Goal: Task Accomplishment & Management: Complete application form

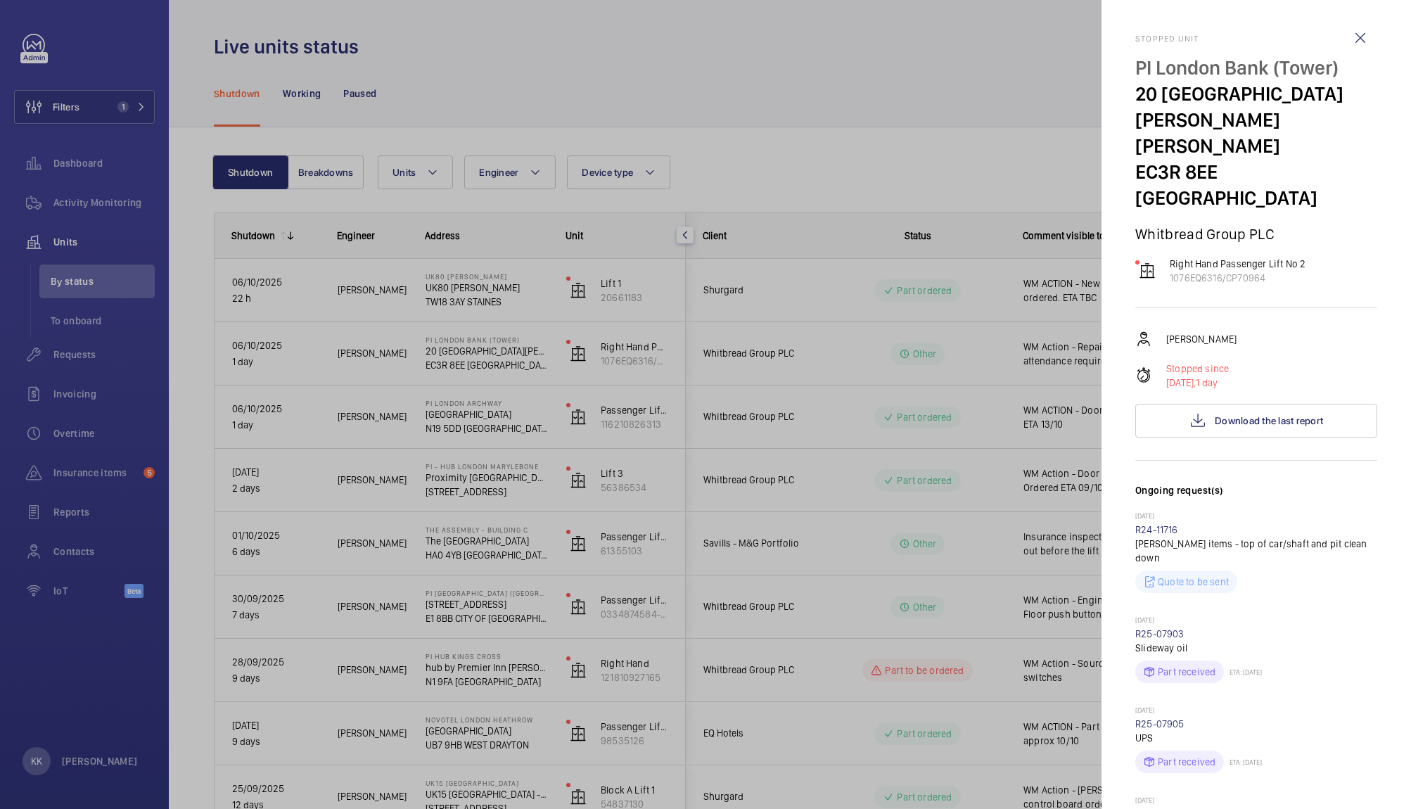
click at [804, 147] on div at bounding box center [705, 404] width 1411 height 809
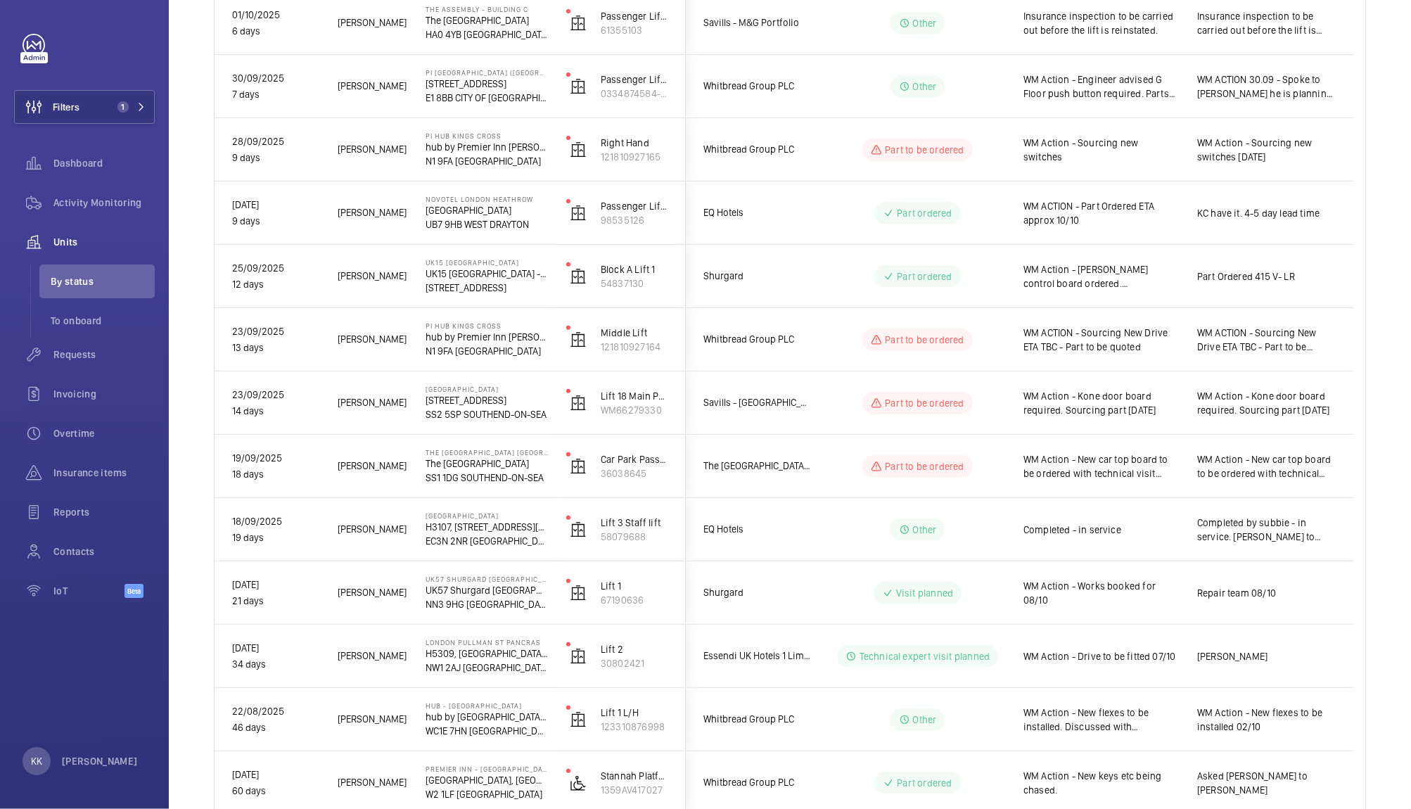
scroll to position [601, 0]
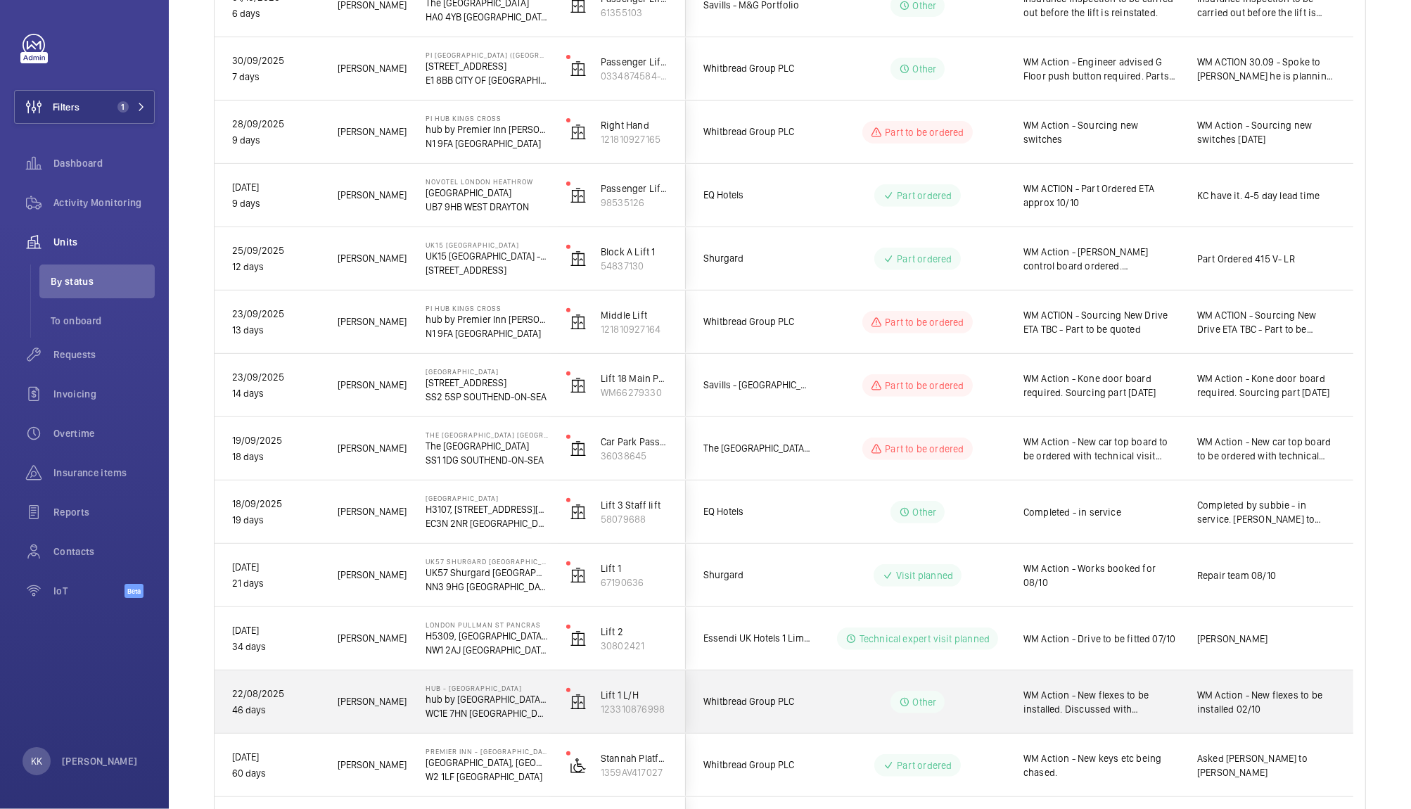
click at [1067, 712] on span "WM Action - New flexes to be installed. Discussed with Shannen, KK chasing repa…" at bounding box center [1100, 702] width 155 height 28
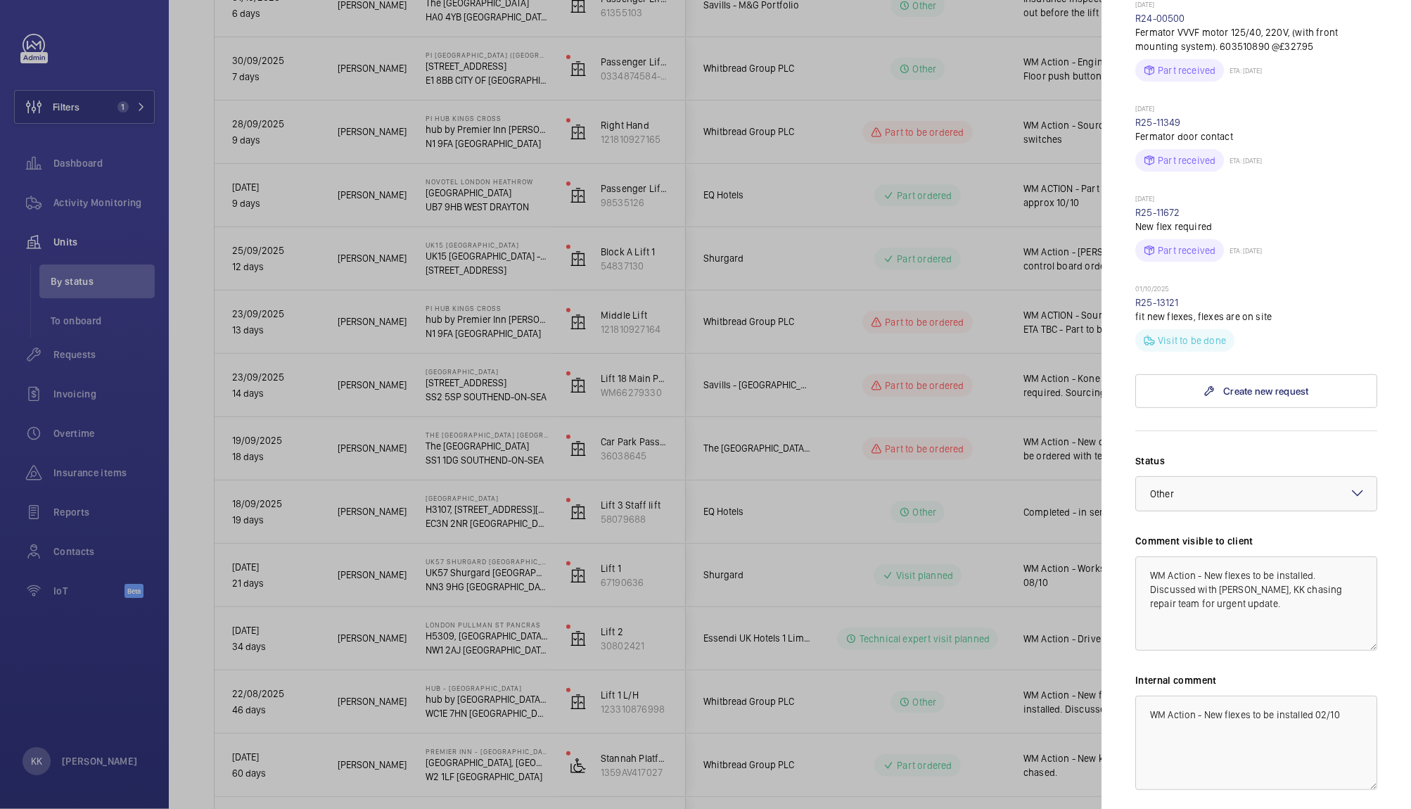
scroll to position [512, 0]
drag, startPoint x: 1310, startPoint y: 546, endPoint x: 1340, endPoint y: 622, distance: 81.5
click at [1340, 622] on textarea "WM Action - New flexes to be installed. Discussed with Shannen, KK chasing repa…" at bounding box center [1256, 603] width 242 height 94
click at [1301, 477] on div at bounding box center [1256, 493] width 240 height 34
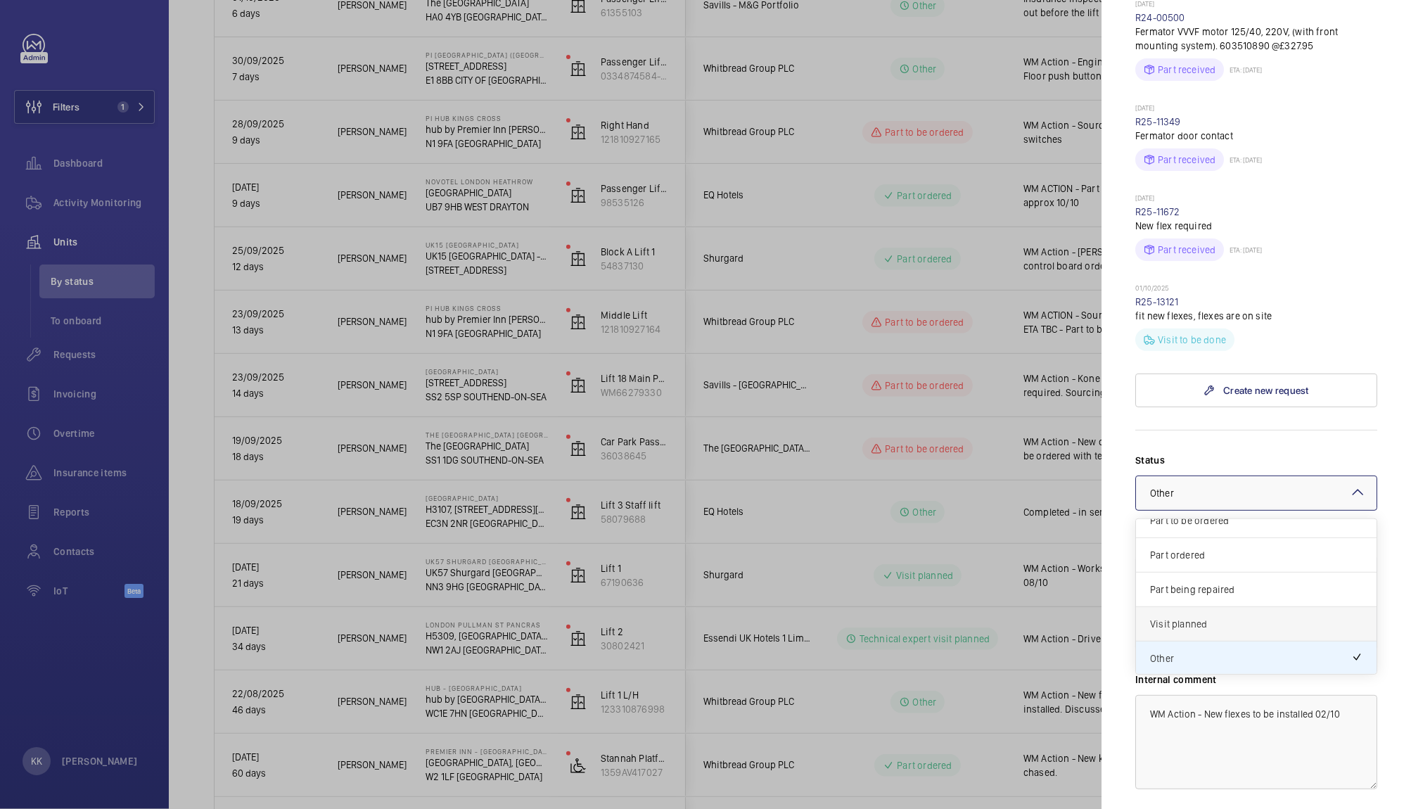
click at [1226, 617] on span "Visit planned" at bounding box center [1256, 624] width 212 height 14
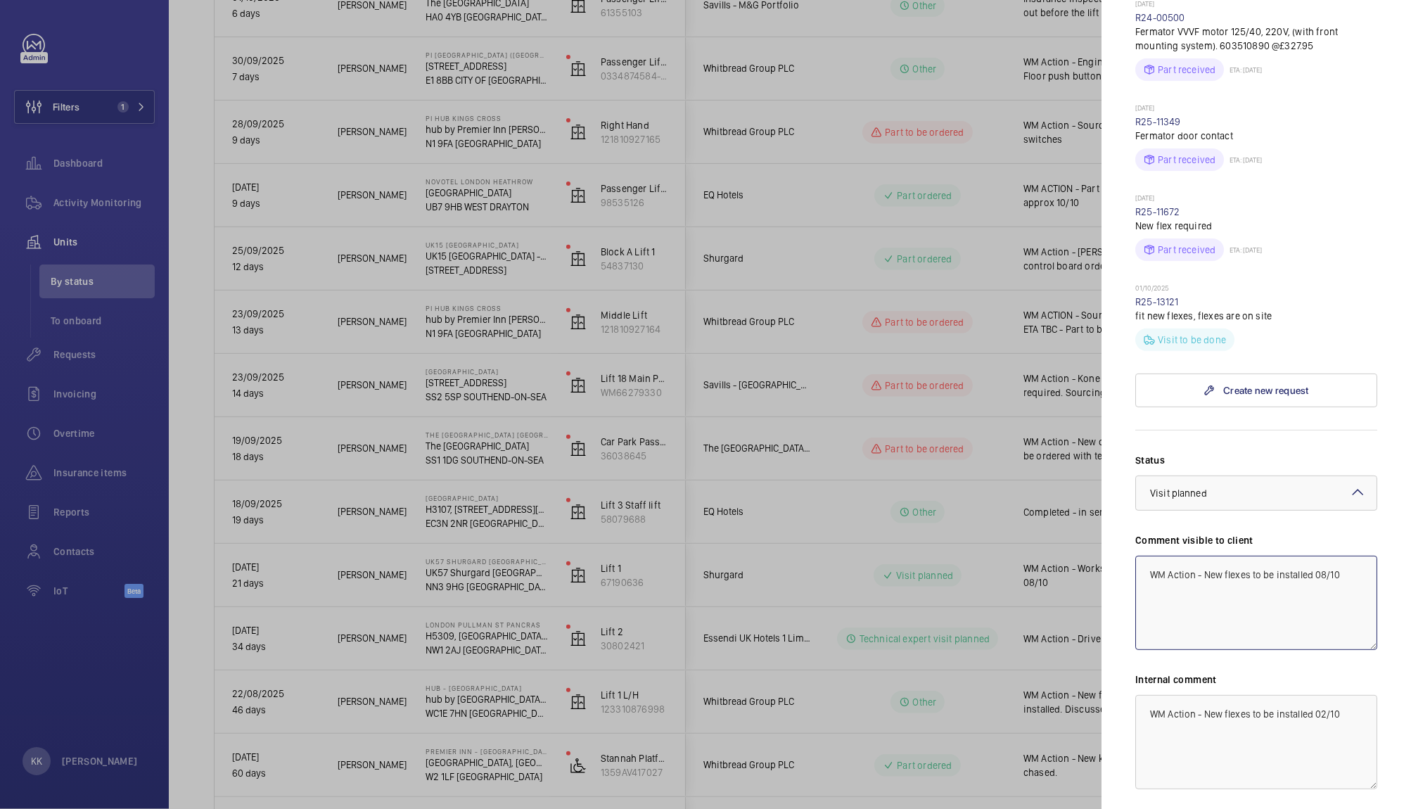
type textarea "WM Action - New flexes to be installed 08/10"
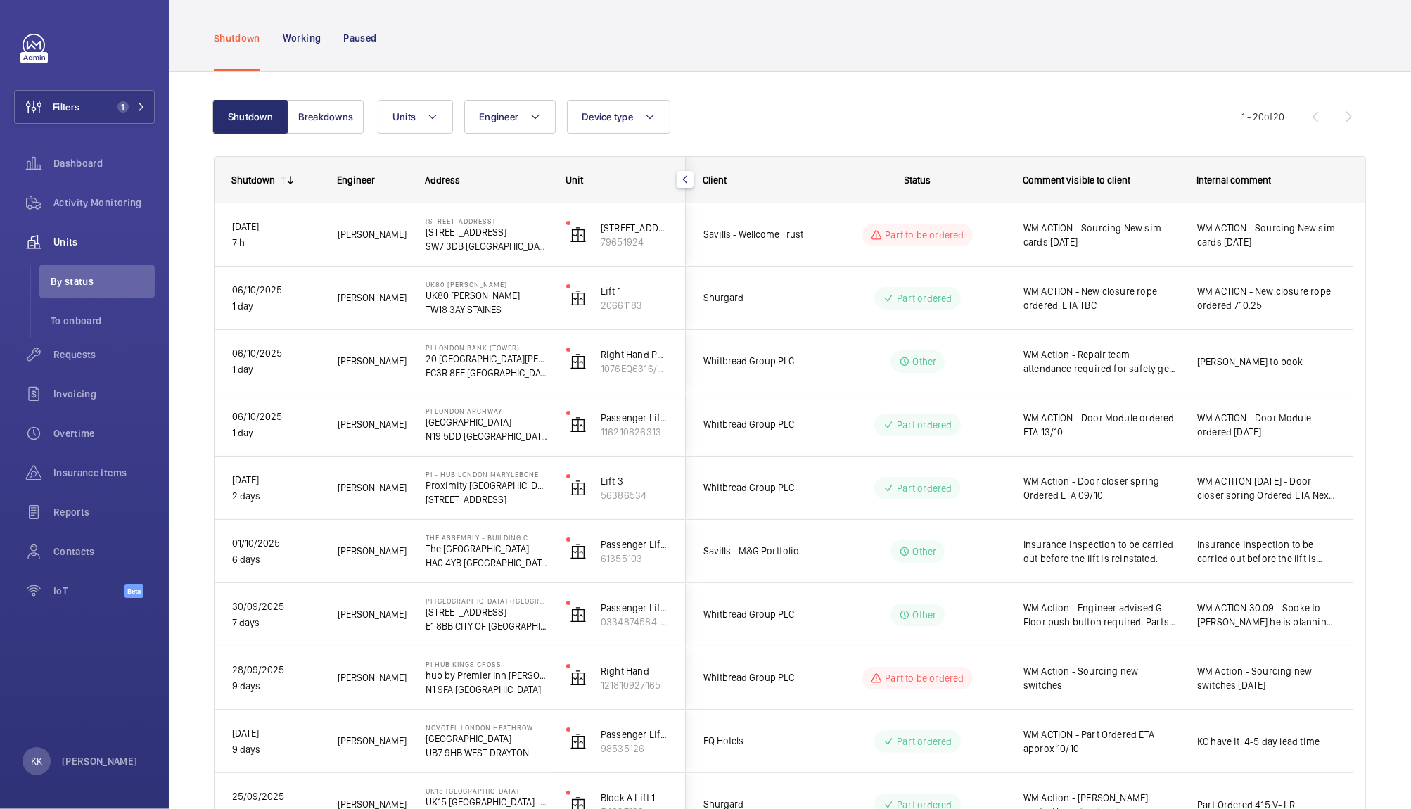
scroll to position [0, 0]
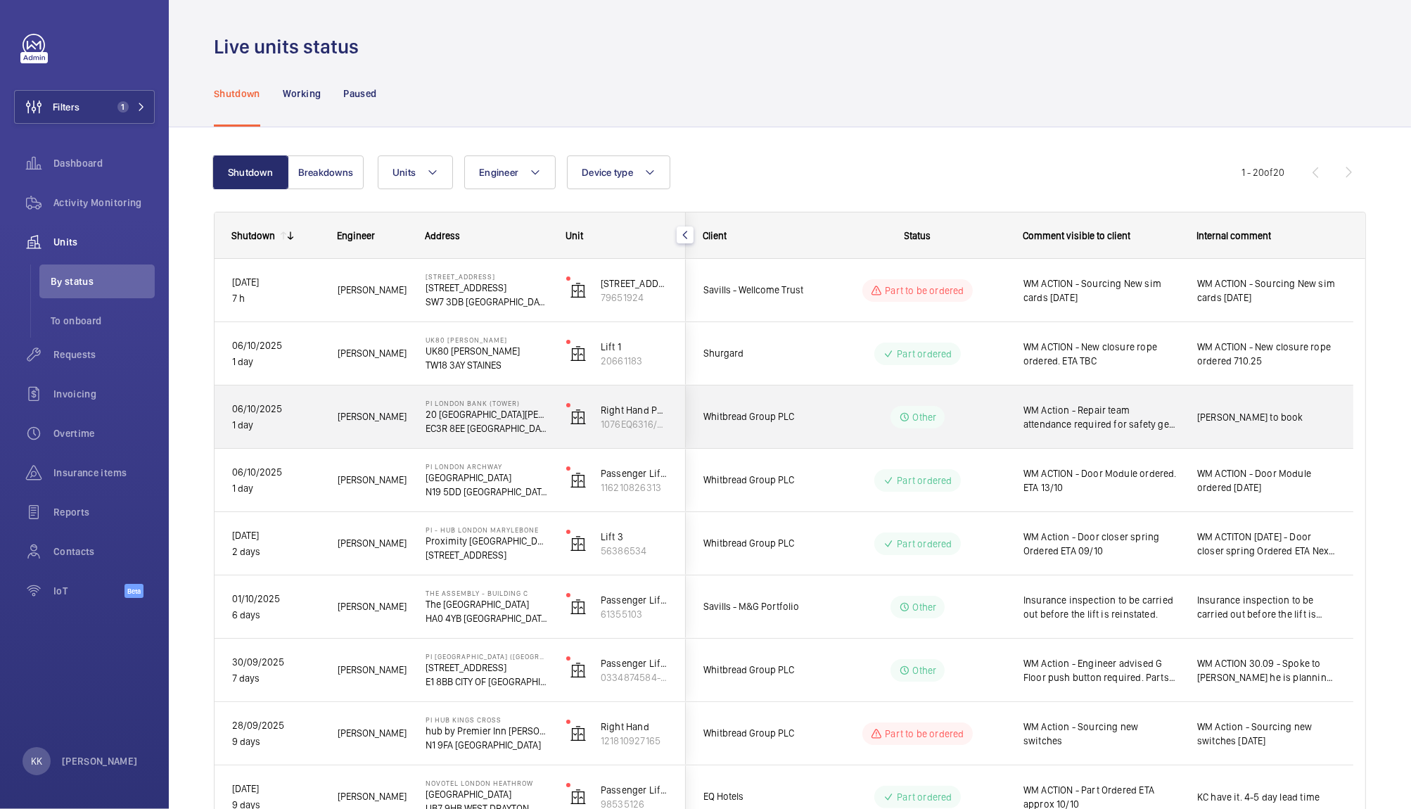
click at [1074, 426] on span "WM Action - Repair team attendance required for safety gear being engaged" at bounding box center [1100, 417] width 155 height 28
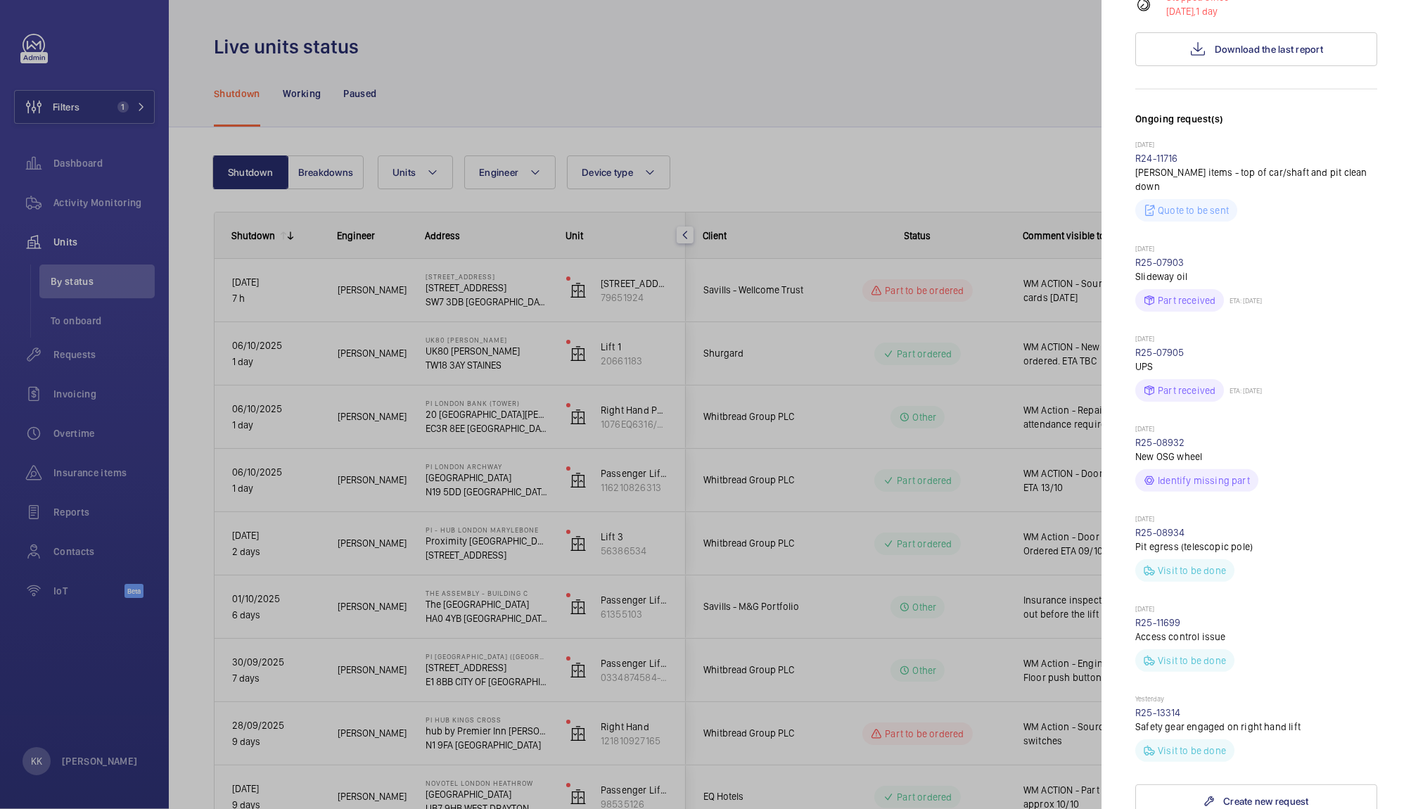
scroll to position [452, 0]
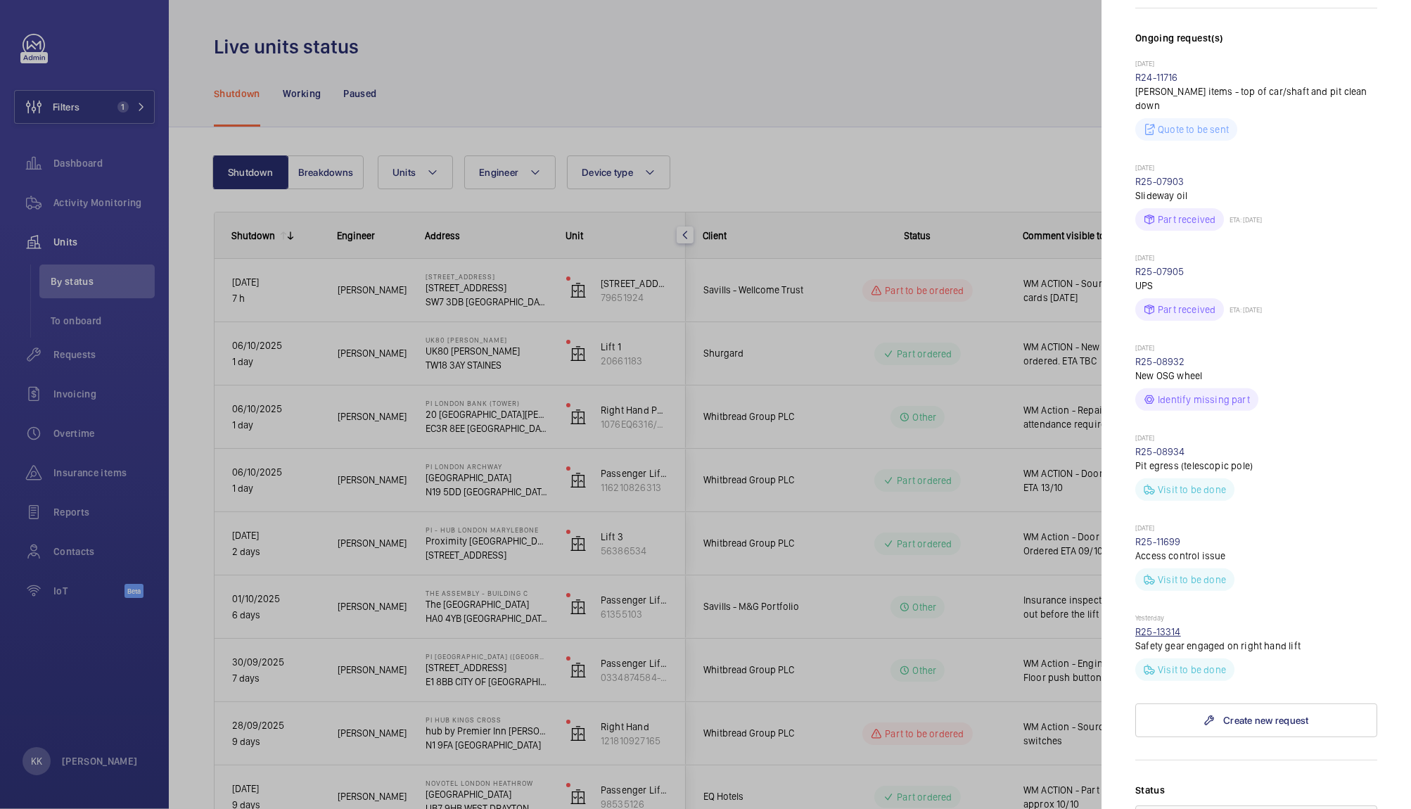
click at [1165, 626] on link "R25-13314" at bounding box center [1158, 631] width 46 height 11
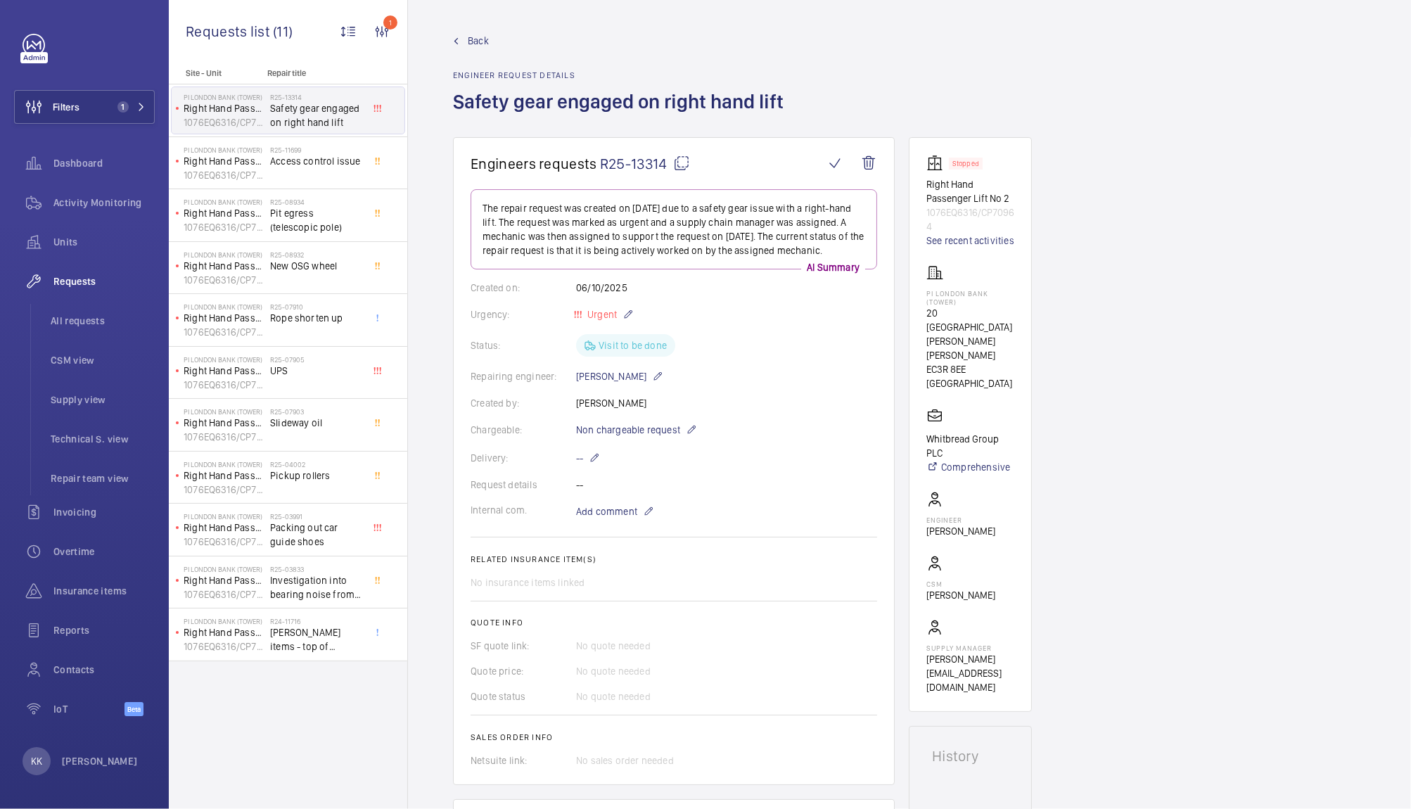
click at [473, 35] on span "Back" at bounding box center [478, 41] width 21 height 14
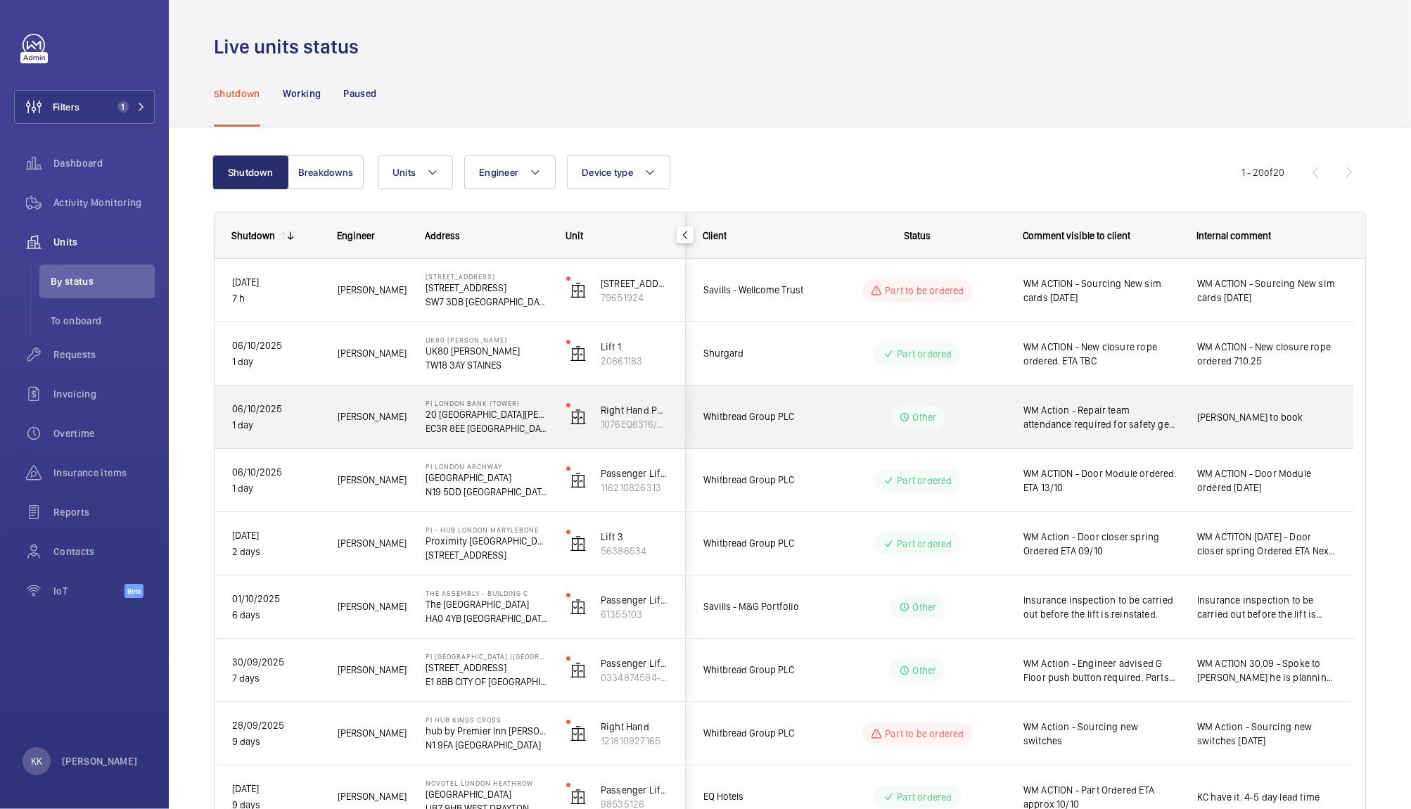
click at [1058, 431] on div "WM Action - Repair team attendance required for safety gear being engaged" at bounding box center [1100, 417] width 155 height 32
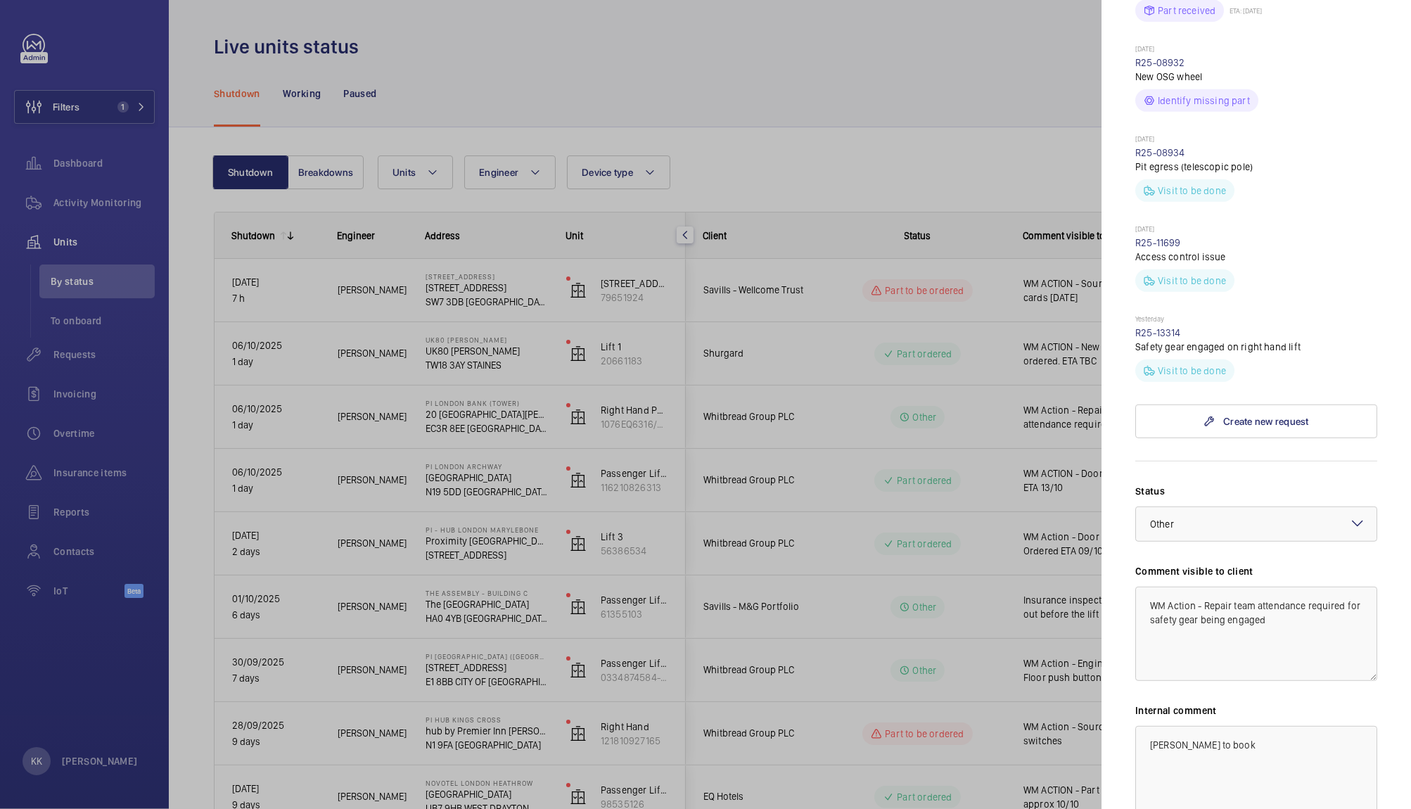
scroll to position [759, 0]
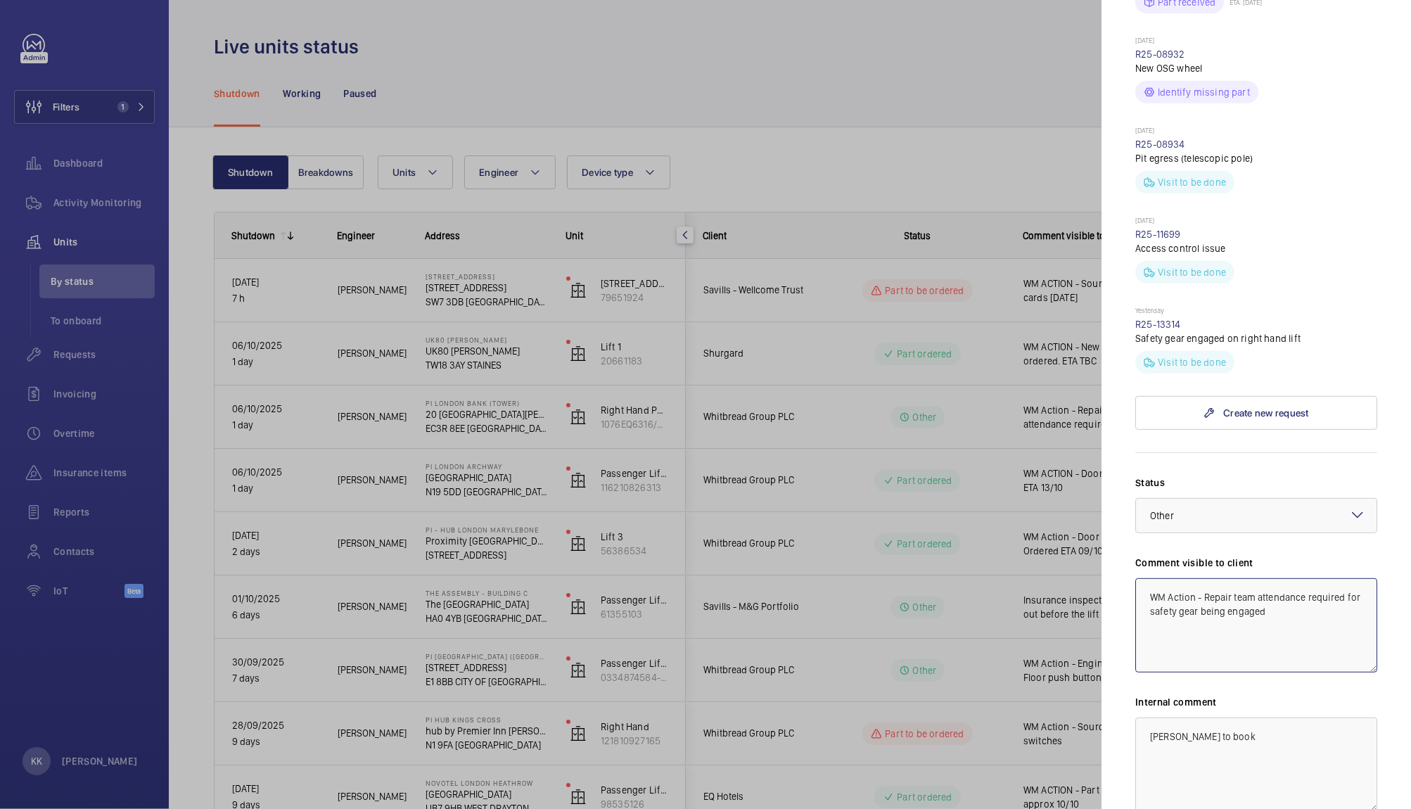
click at [1310, 578] on textarea "WM Action - Repair team attendance required for safety gear being engaged" at bounding box center [1256, 625] width 242 height 94
type textarea "WM Action - Repair team attendance required for safety gear being engaged. Book…"
drag, startPoint x: 1283, startPoint y: 662, endPoint x: 978, endPoint y: 623, distance: 306.9
click at [978, 623] on mat-sidenav-container "Filters 1 Dashboard Activity Monitoring Units By status To onboard Requests Inv…" at bounding box center [705, 404] width 1411 height 809
click at [1150, 508] on div "× Other" at bounding box center [1179, 515] width 59 height 14
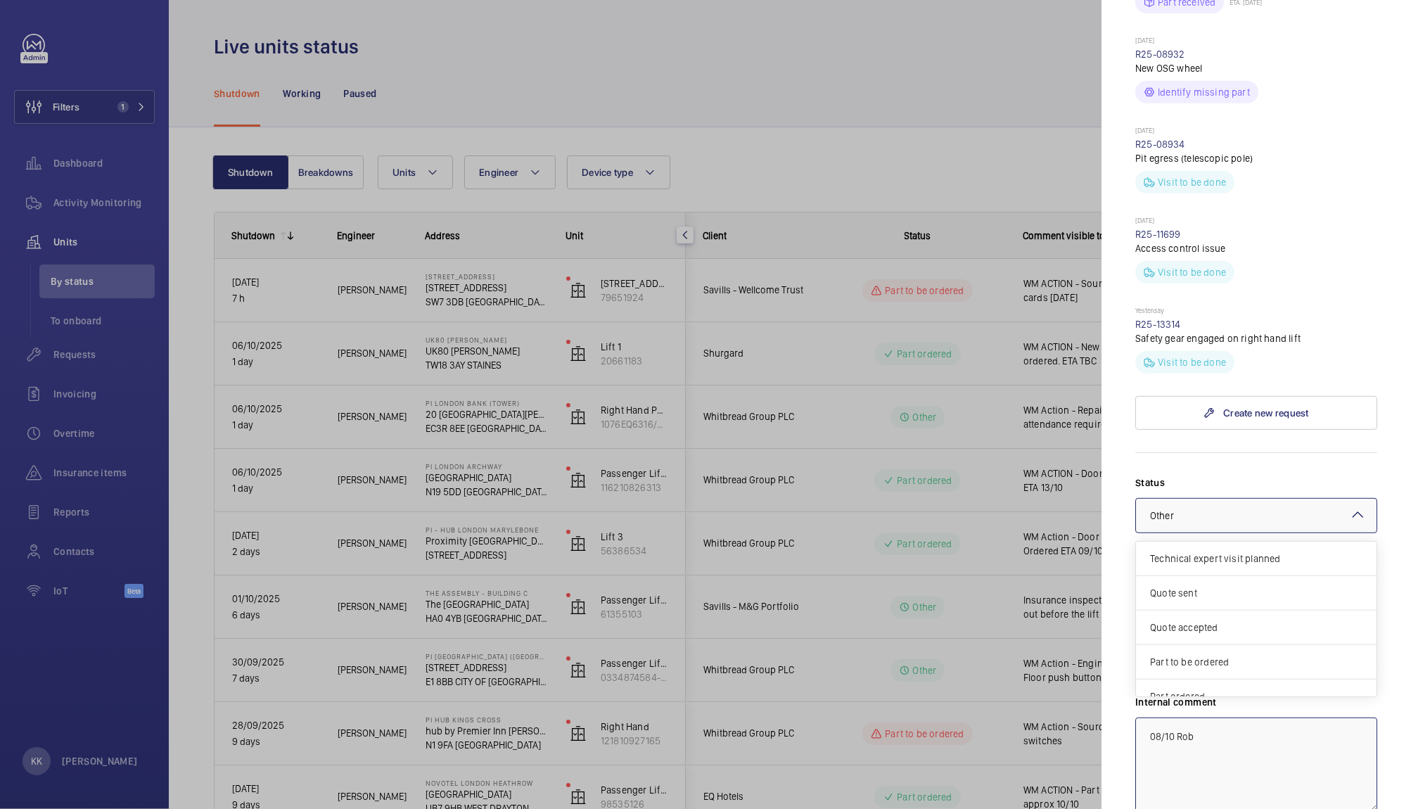
scroll to position [119, 0]
click at [1198, 639] on span "Visit planned" at bounding box center [1256, 646] width 212 height 14
type textarea "08/10 Rob"
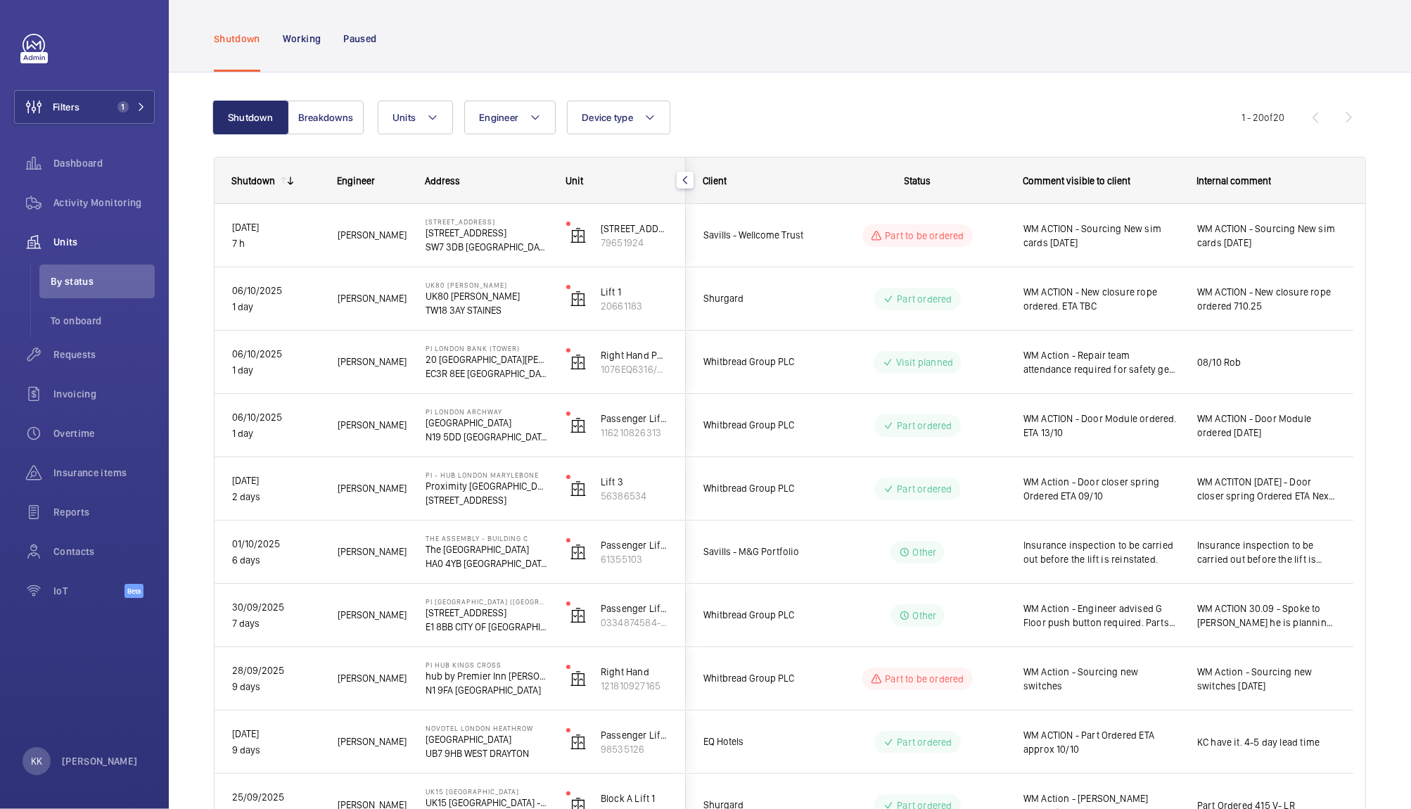
scroll to position [57, 0]
click at [76, 363] on div "Requests" at bounding box center [84, 355] width 141 height 34
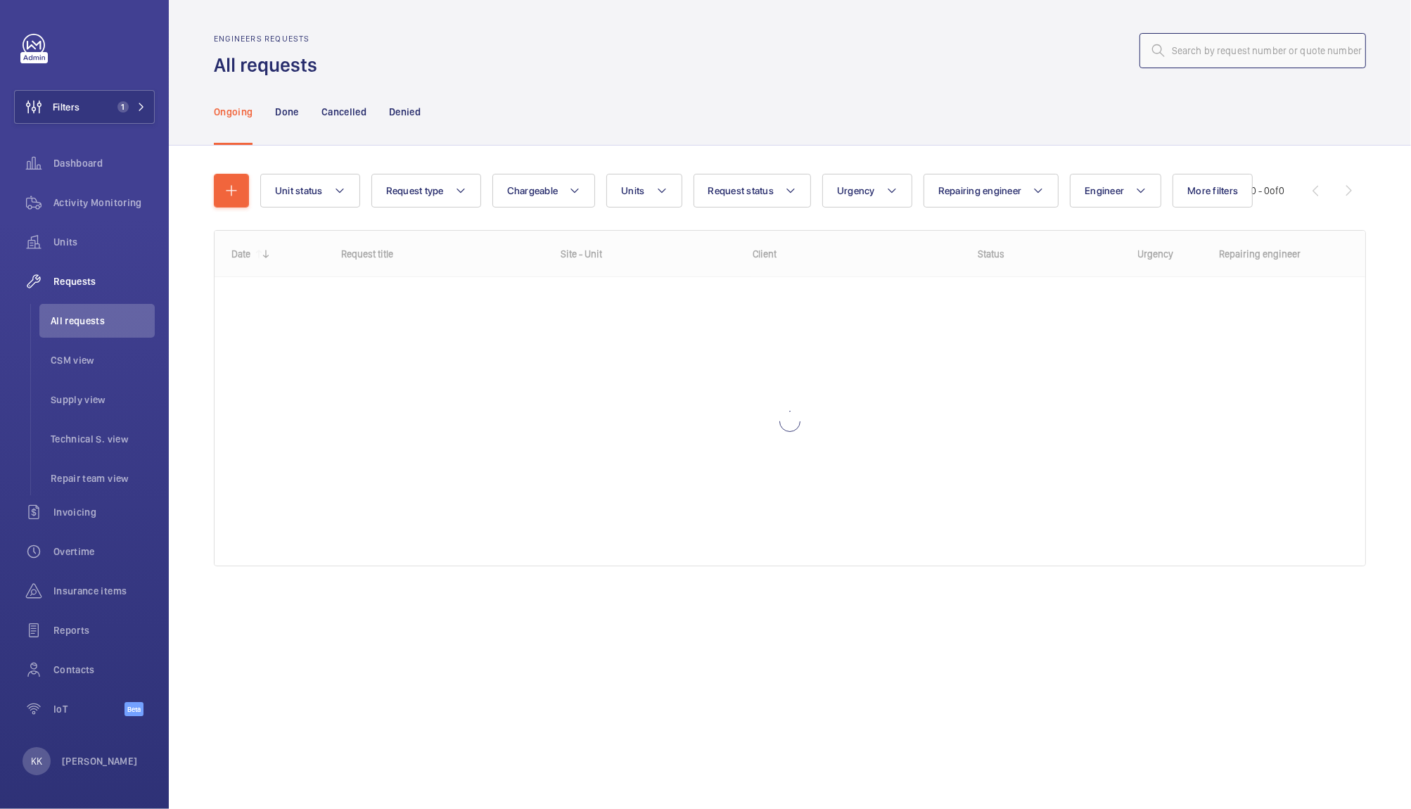
click at [1277, 50] on input "text" at bounding box center [1252, 50] width 226 height 35
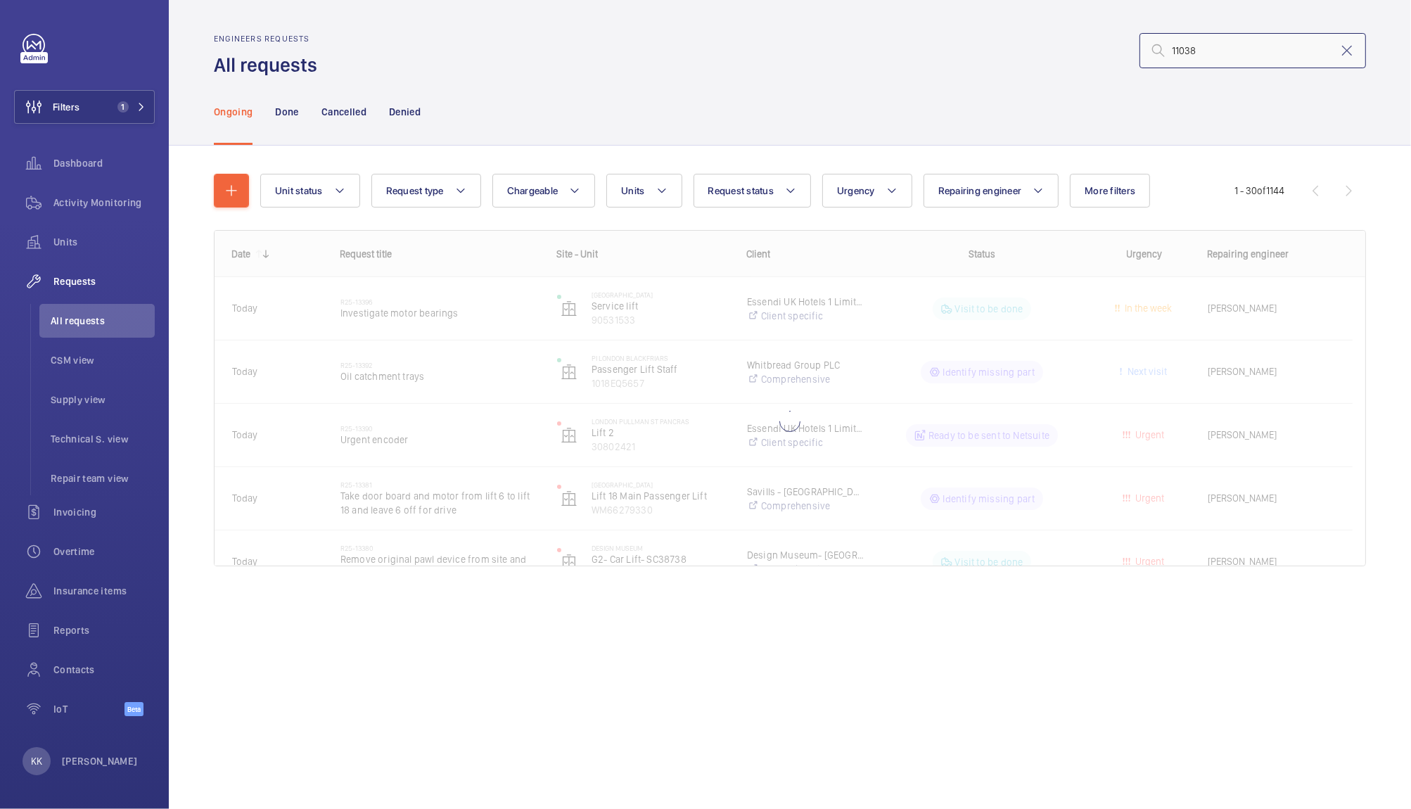
type input "11038"
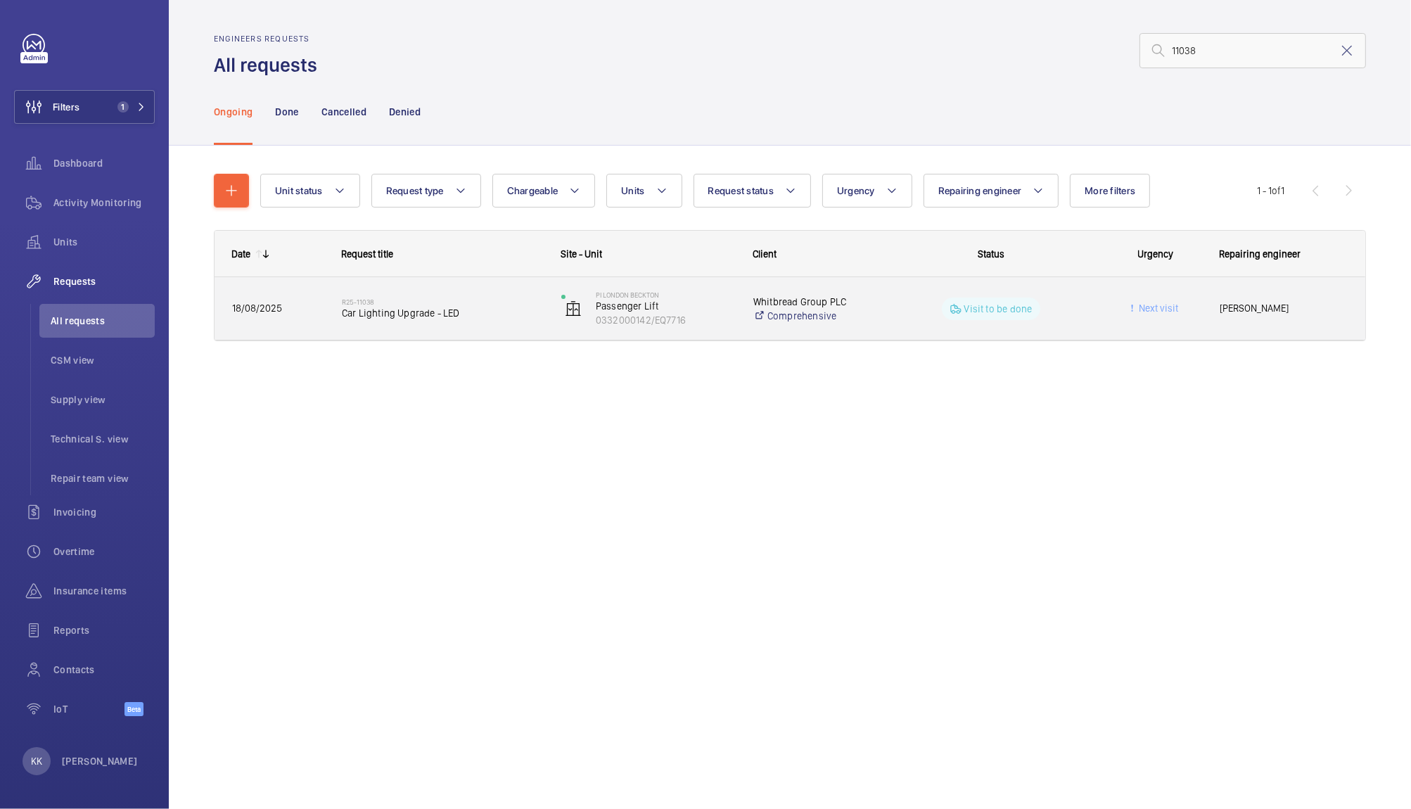
click at [392, 317] on span "Car Lighting Upgrade - LED" at bounding box center [442, 313] width 201 height 14
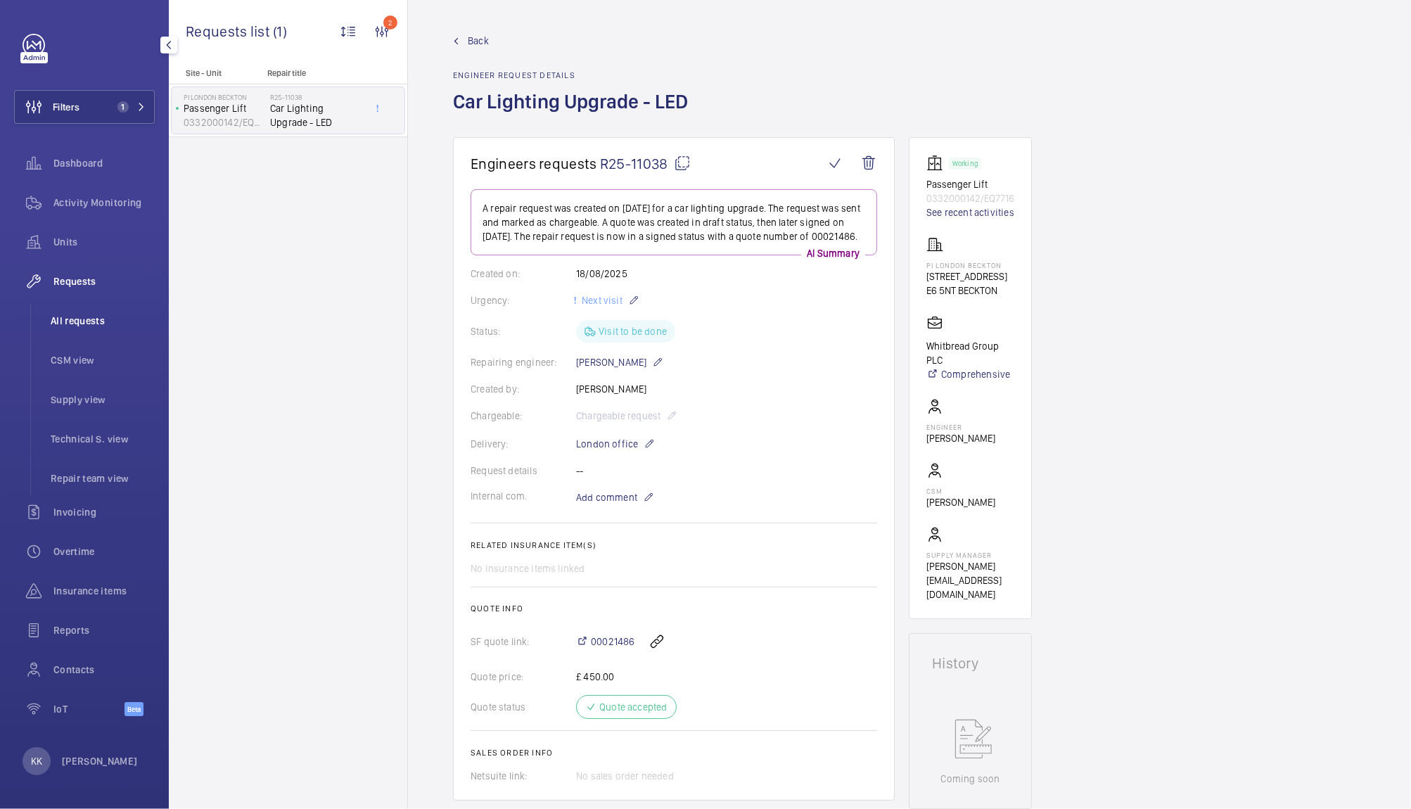
click at [77, 315] on span "All requests" at bounding box center [103, 321] width 104 height 14
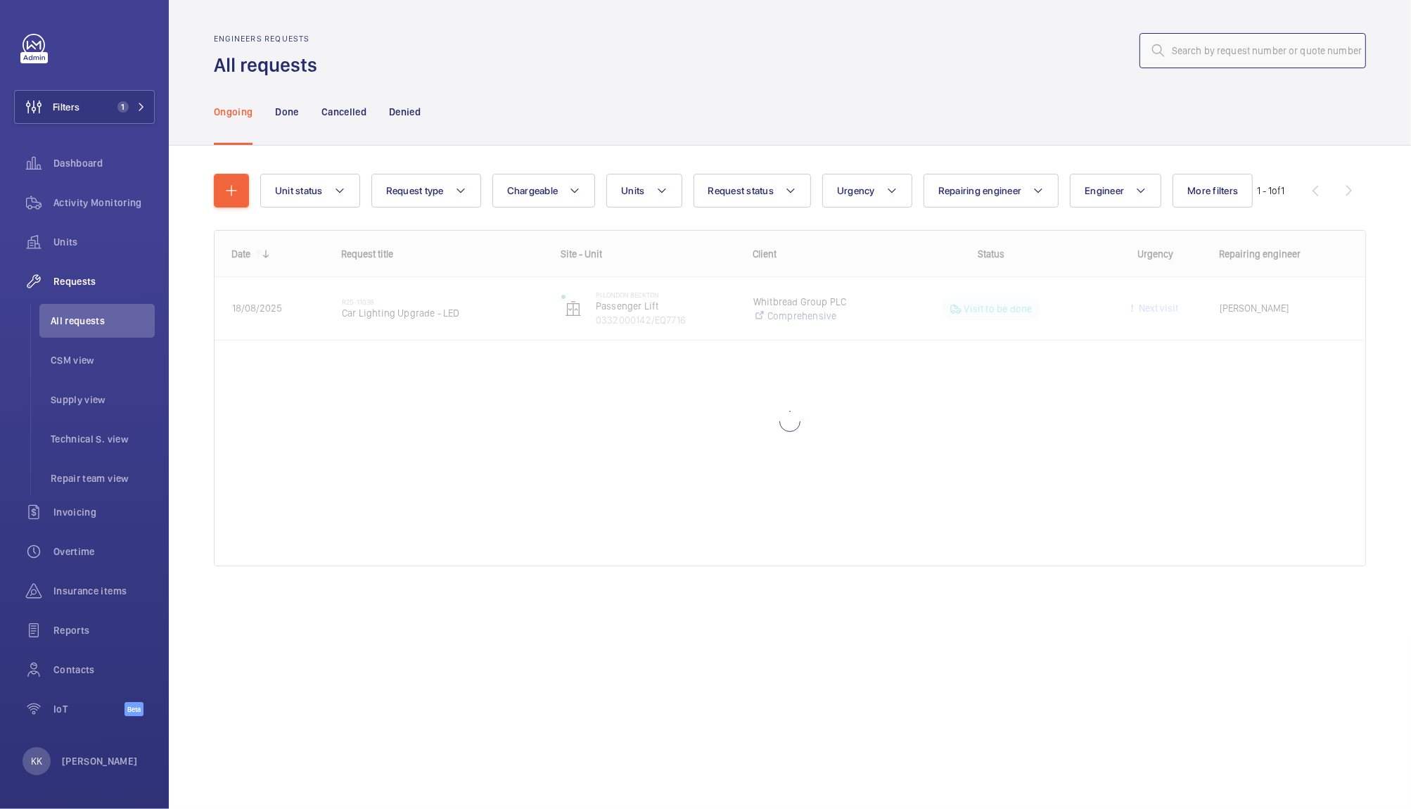
click at [1226, 39] on input "text" at bounding box center [1252, 50] width 226 height 35
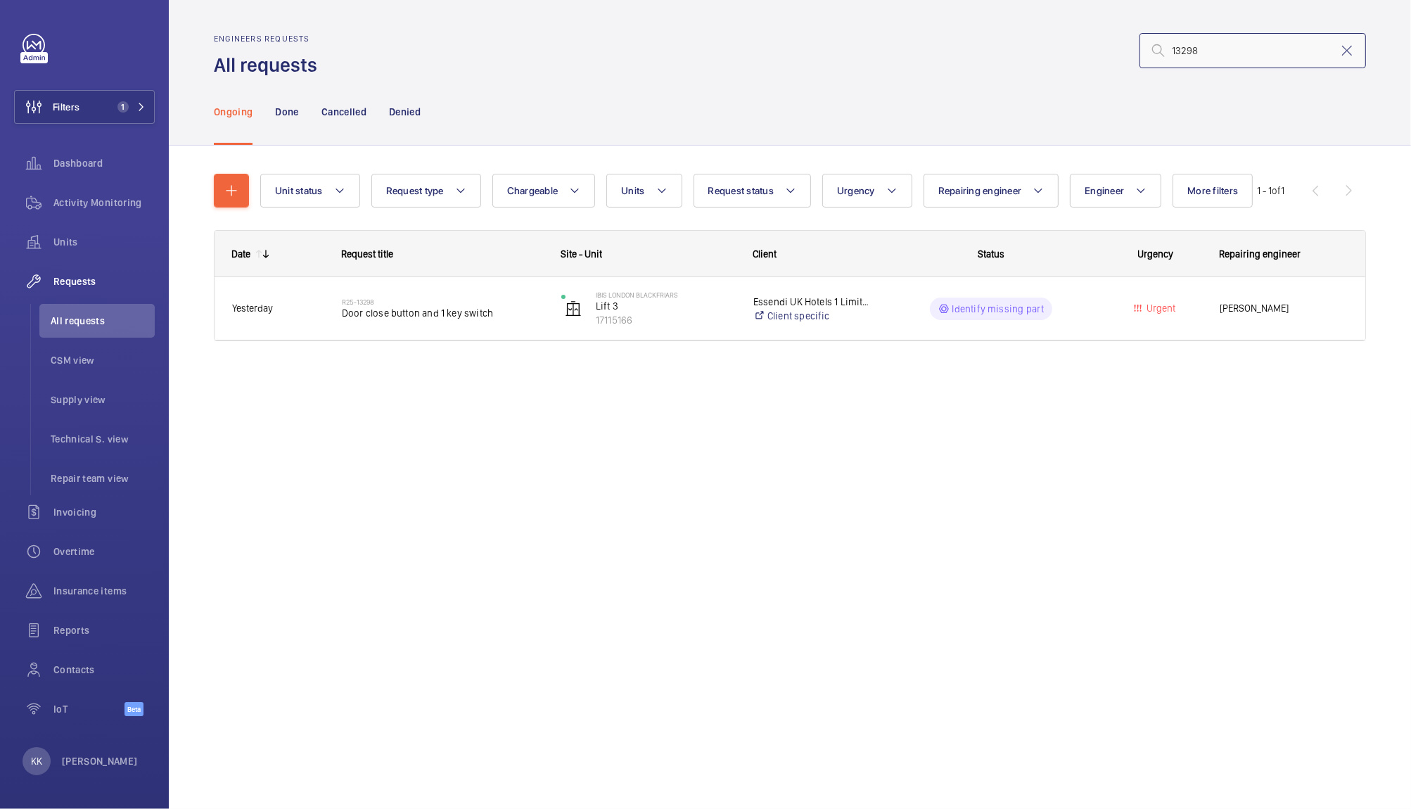
type input "13298"
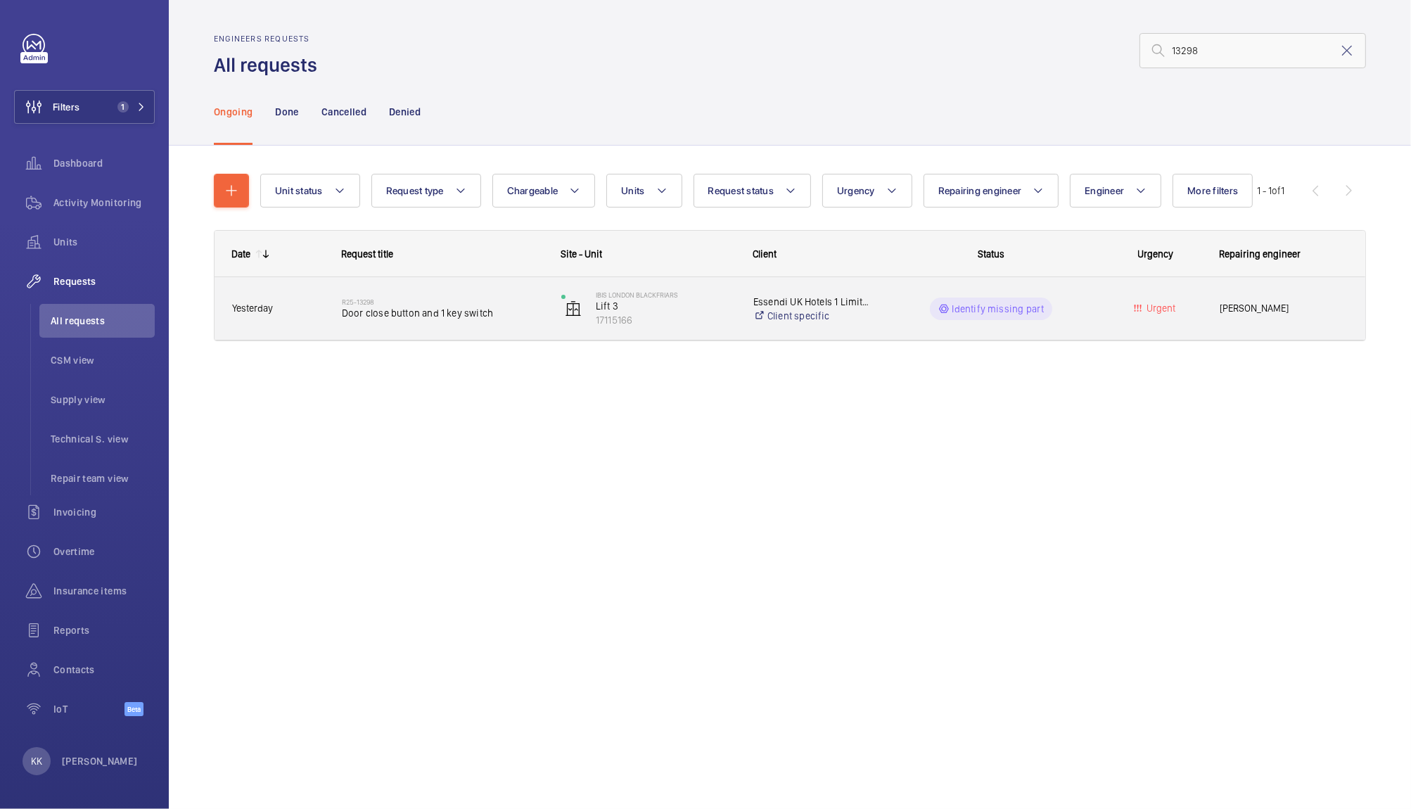
click at [468, 295] on div "R25-13298 Door close button and 1 key switch" at bounding box center [442, 308] width 201 height 41
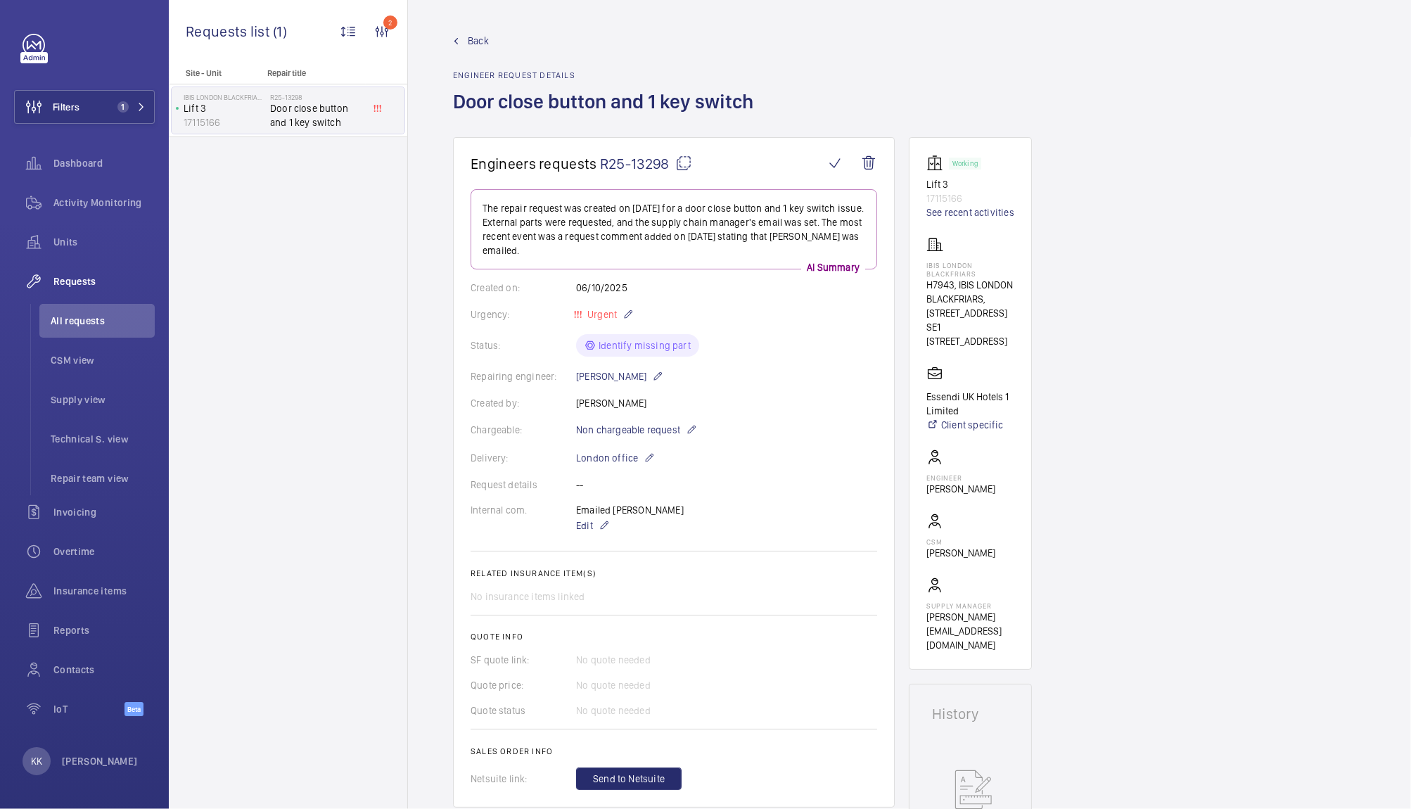
click at [1158, 134] on div "Back Engineer request details Door close button and 1 key switch" at bounding box center [909, 85] width 913 height 103
click at [101, 117] on button "Filters 1" at bounding box center [84, 107] width 141 height 34
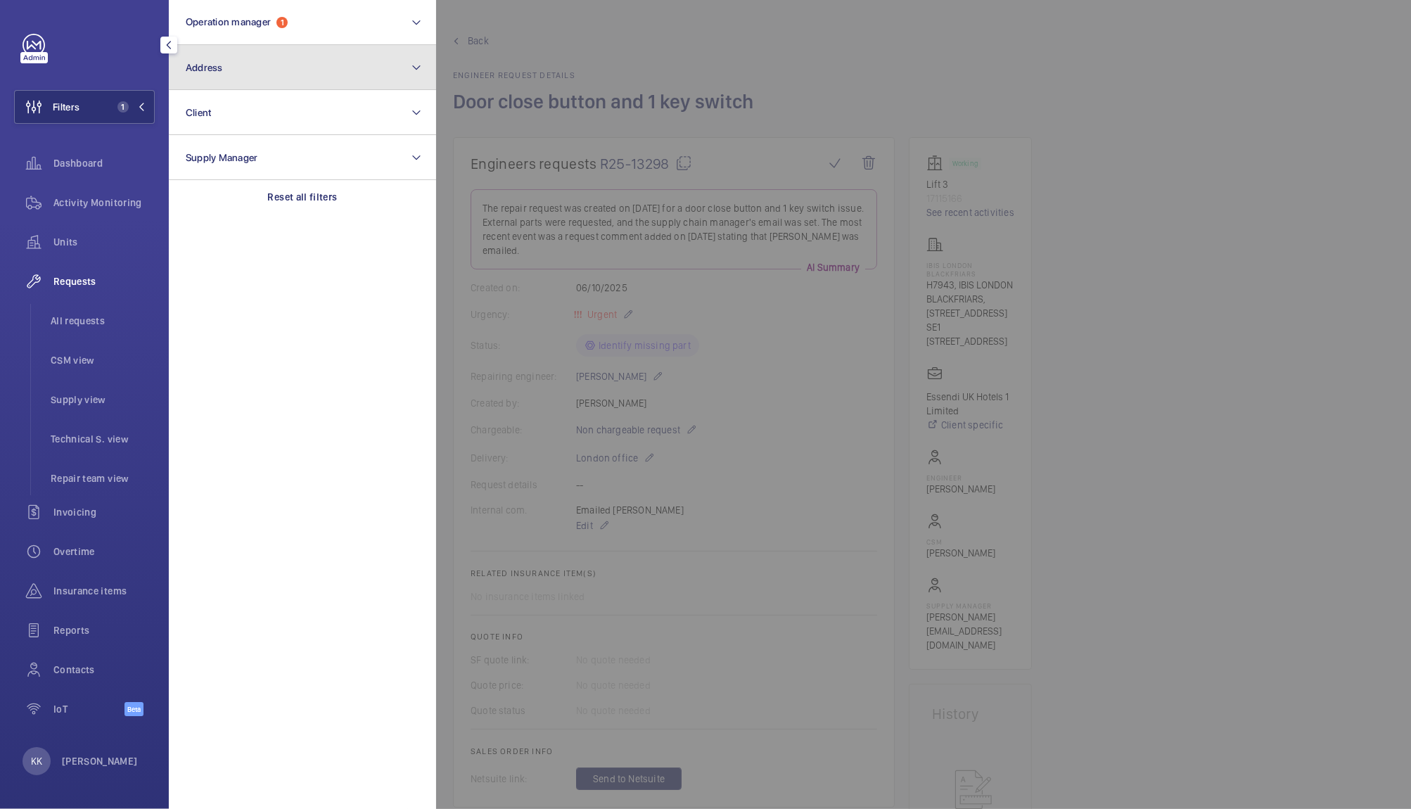
click at [278, 80] on button "Address" at bounding box center [302, 67] width 267 height 45
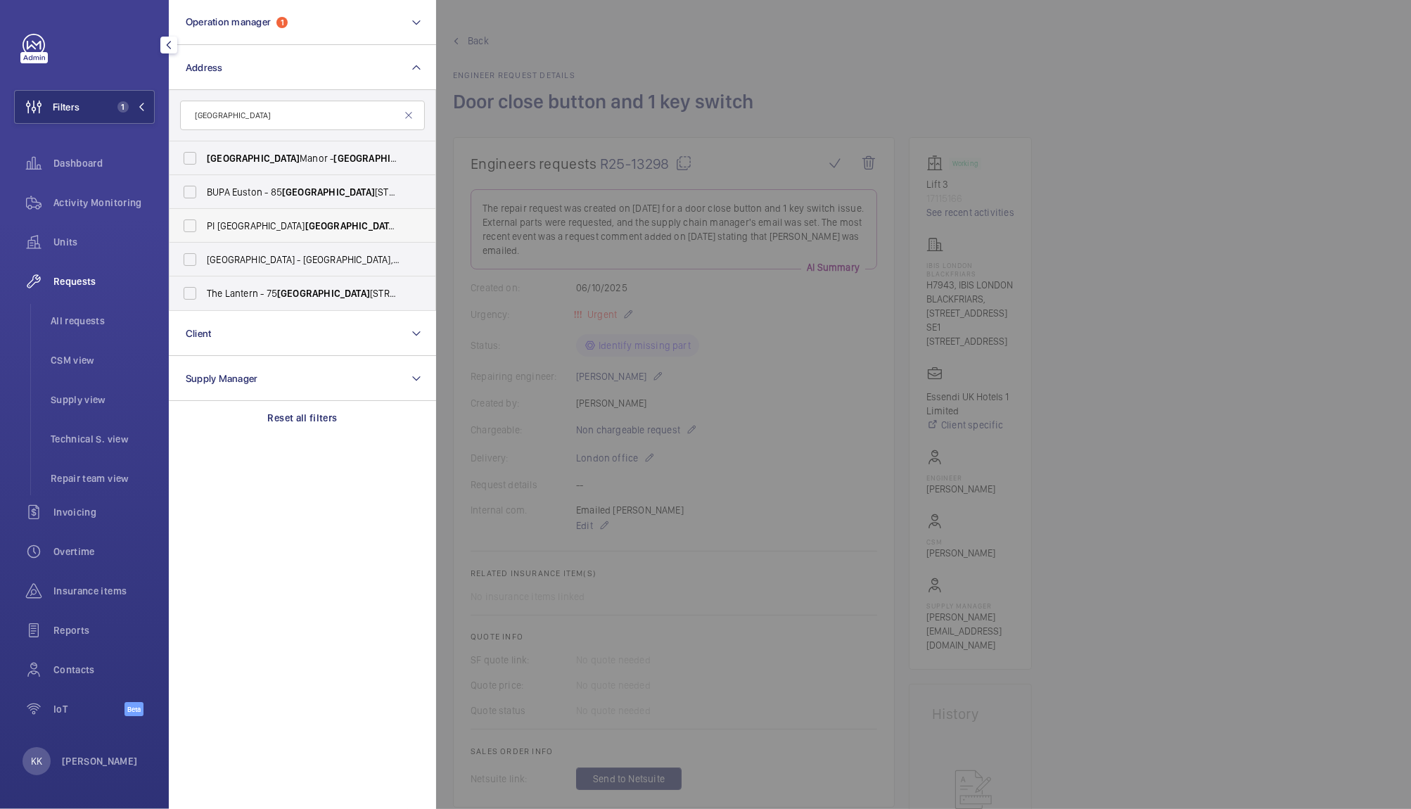
type input "hampstead"
click at [305, 229] on span "Hampstead" at bounding box center [351, 225] width 93 height 11
click at [204, 229] on input "PI London Hampstead - Haverstock Hill, HAMPSTEAD NW3 4RB" at bounding box center [190, 226] width 28 height 28
checkbox input "true"
click at [799, 110] on div at bounding box center [1141, 404] width 1411 height 809
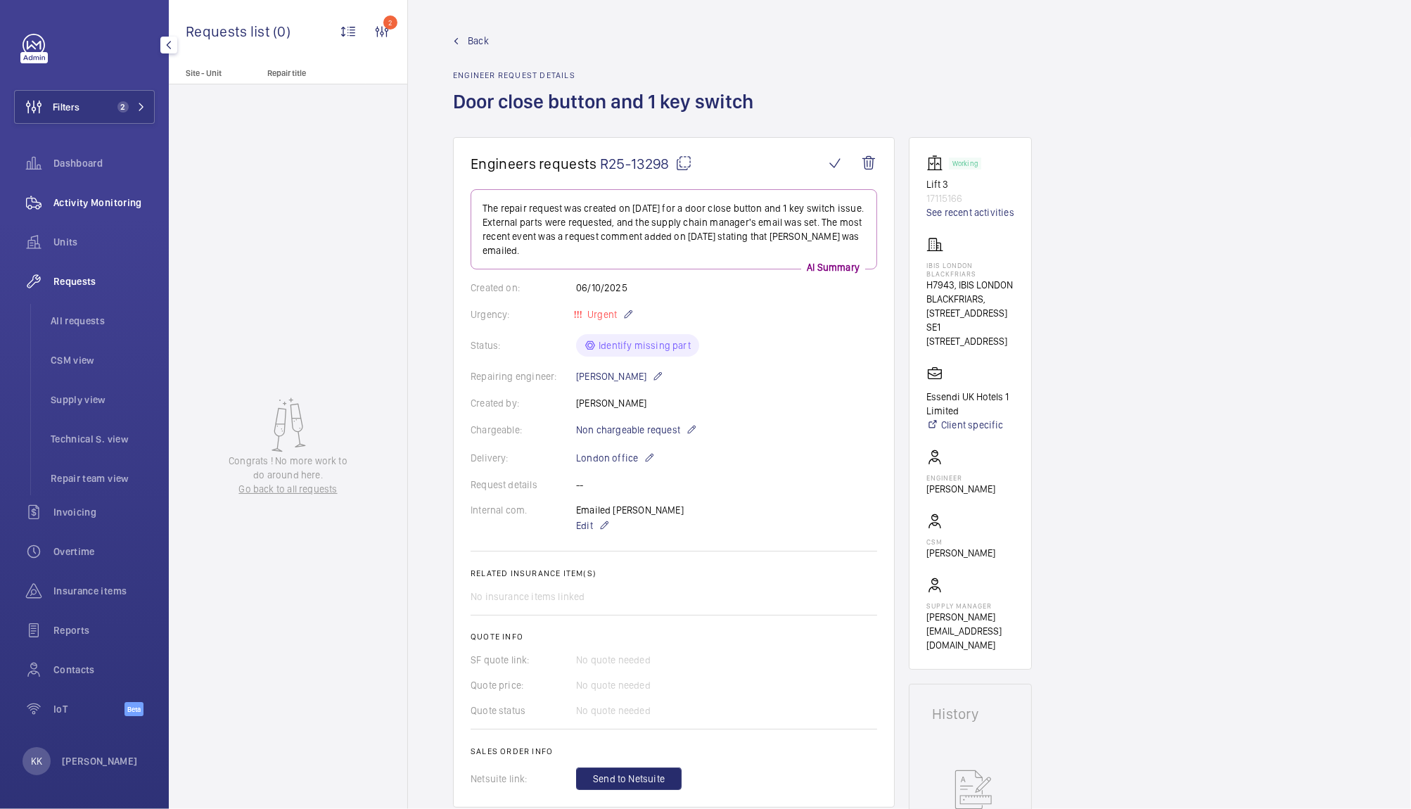
click at [94, 200] on span "Activity Monitoring" at bounding box center [103, 202] width 101 height 14
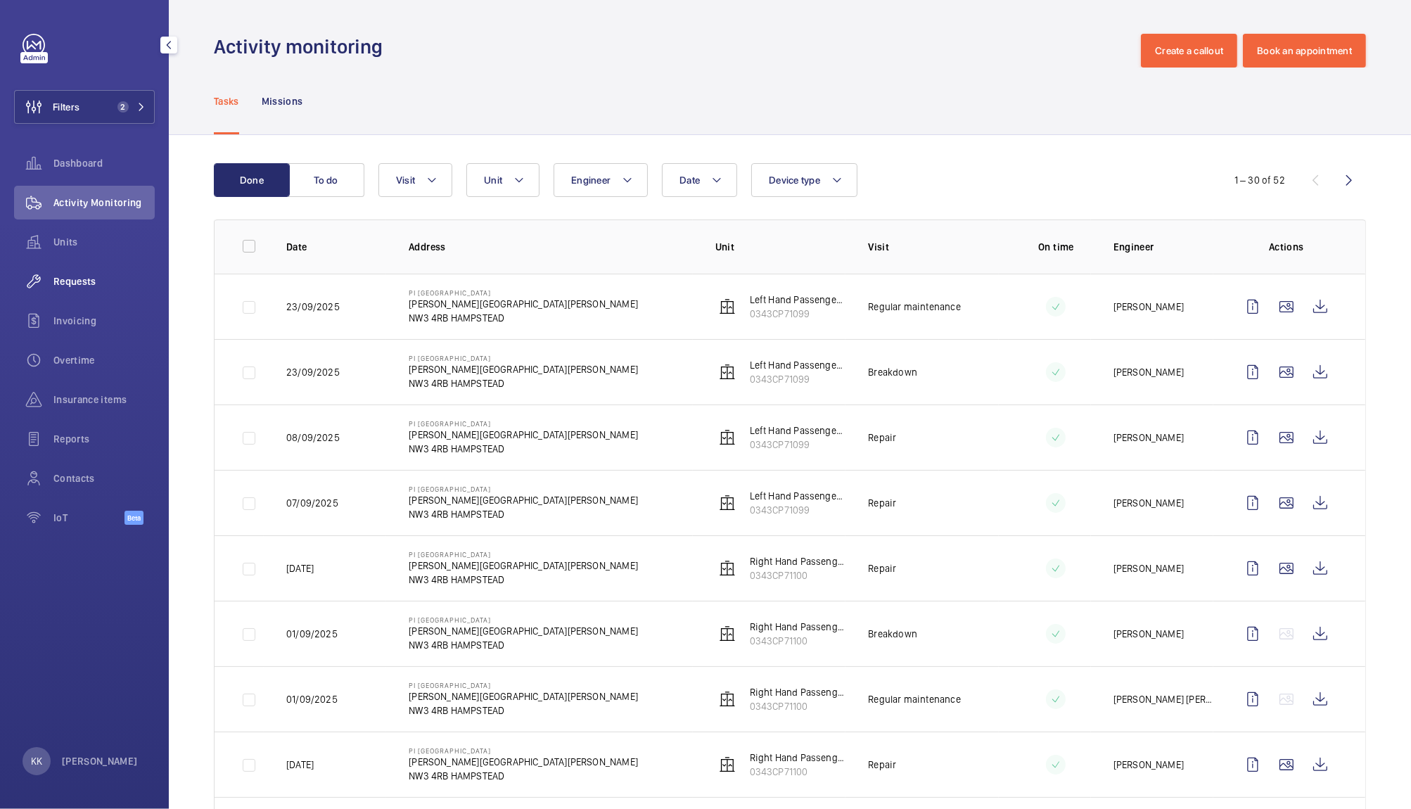
click at [69, 279] on span "Requests" at bounding box center [103, 281] width 101 height 14
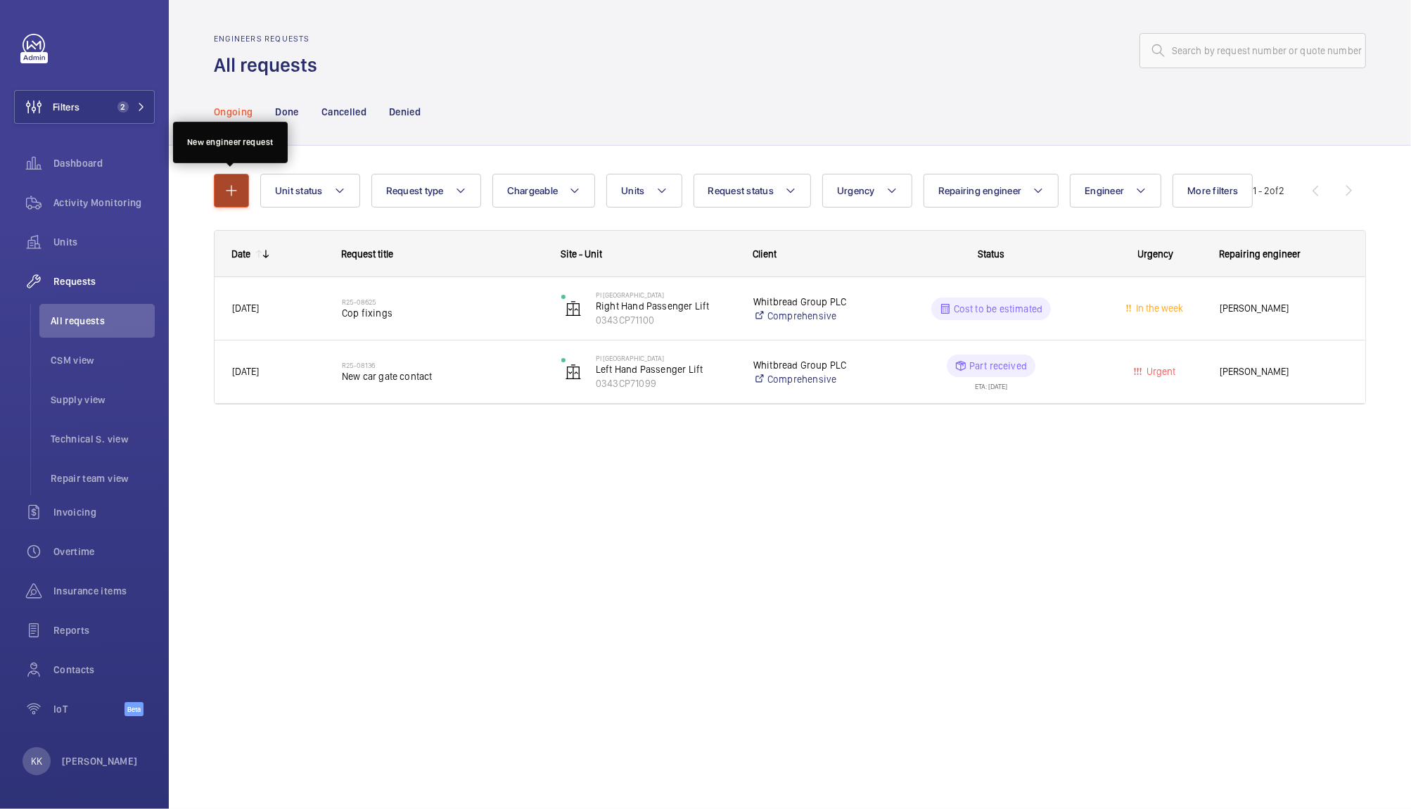
click at [229, 195] on mat-icon "button" at bounding box center [231, 190] width 17 height 17
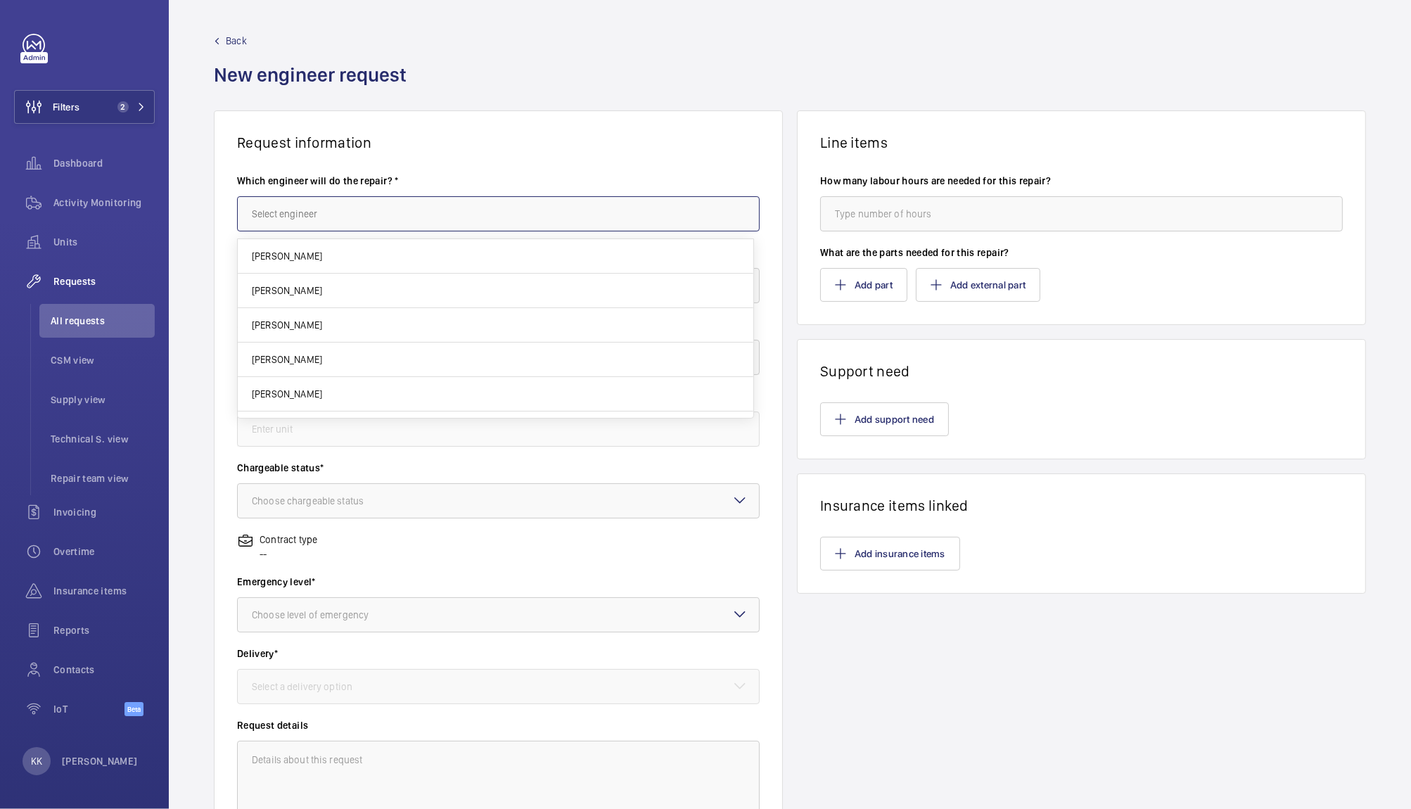
click at [306, 221] on input "text" at bounding box center [498, 213] width 522 height 35
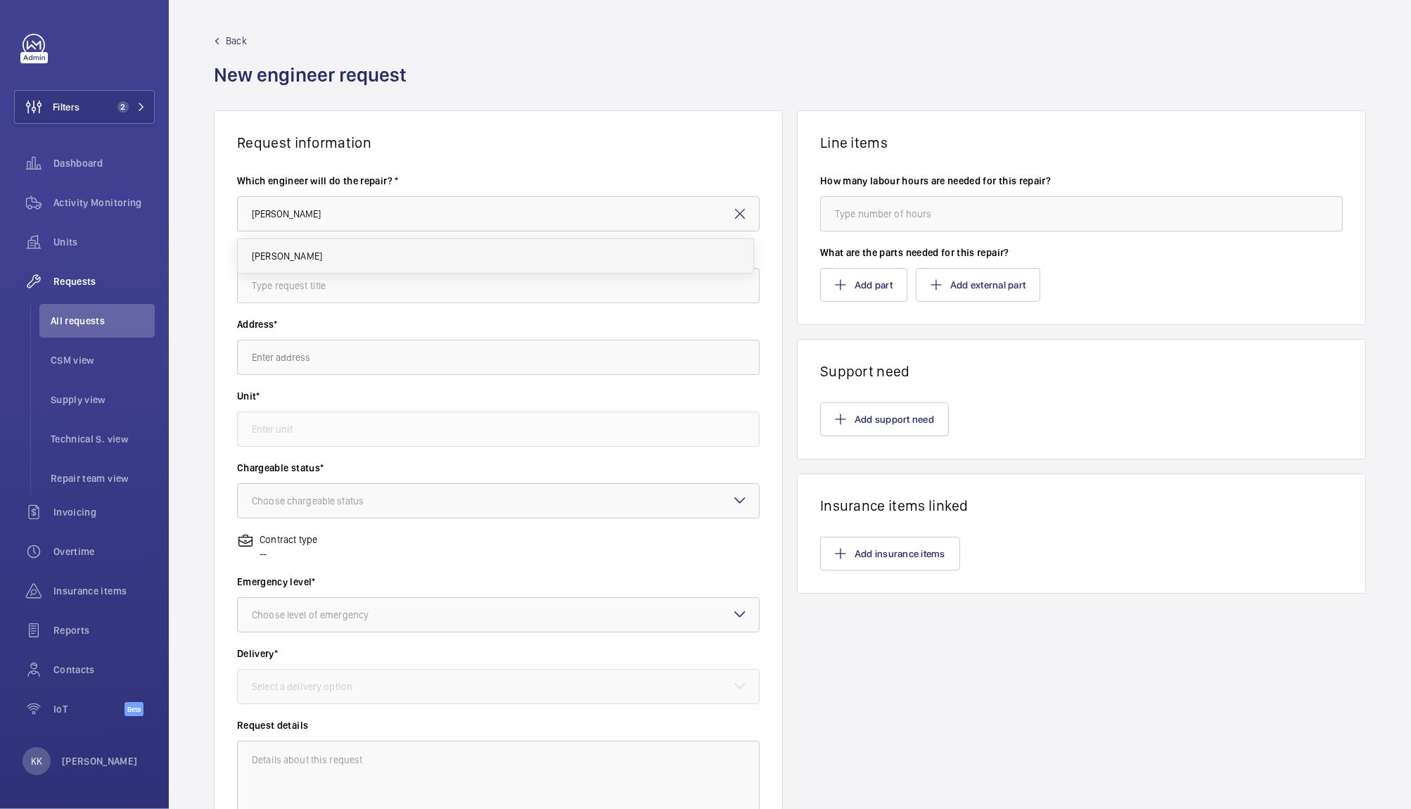
click at [286, 264] on mat-option "[PERSON_NAME]" at bounding box center [495, 256] width 515 height 34
type input "[PERSON_NAME]"
click at [296, 286] on input "text" at bounding box center [498, 285] width 522 height 35
paste input "Friday 10th October"
click at [248, 283] on input "Friday 10th October" at bounding box center [498, 285] width 522 height 35
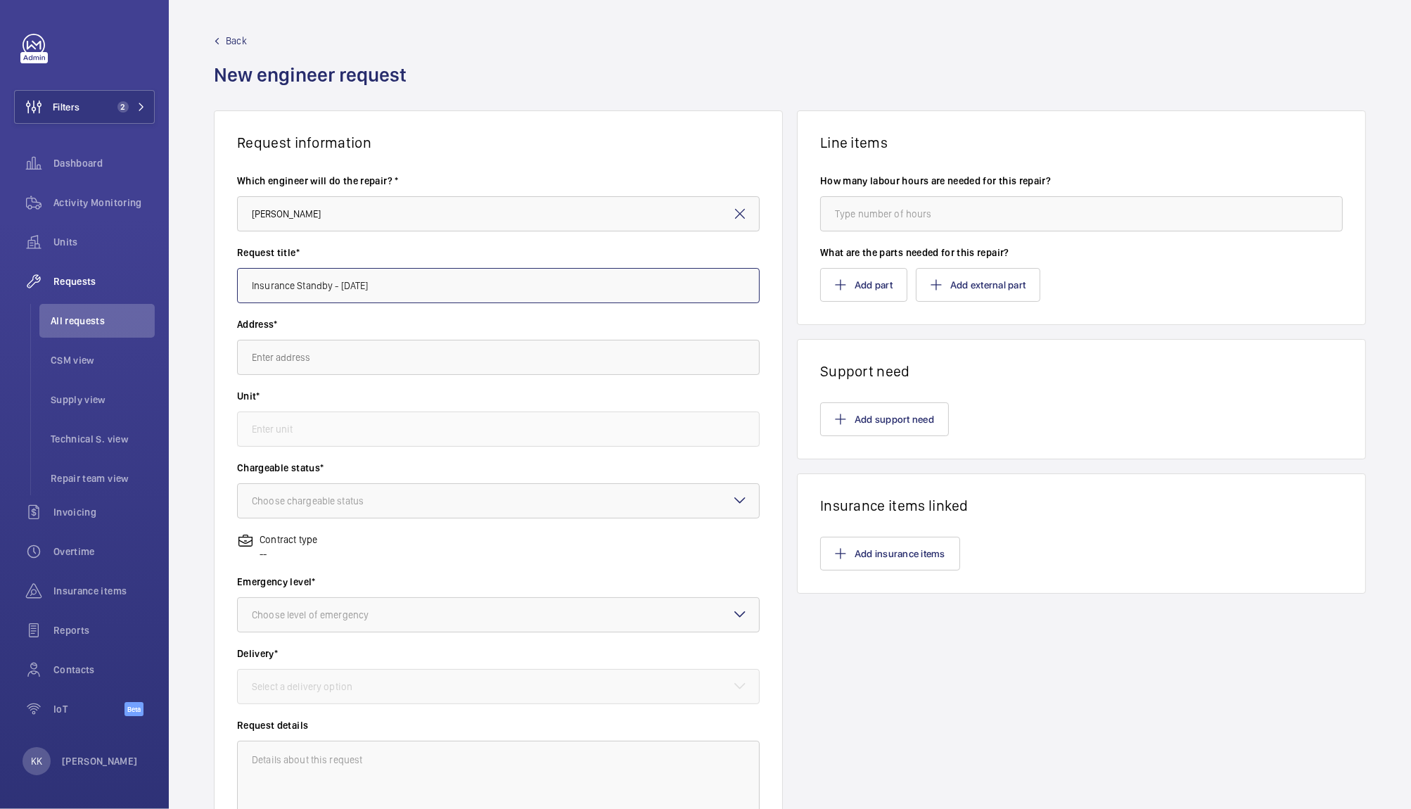
type input "Insurance Standby - Friday 10th October"
click at [321, 357] on input "text" at bounding box center [498, 357] width 522 height 35
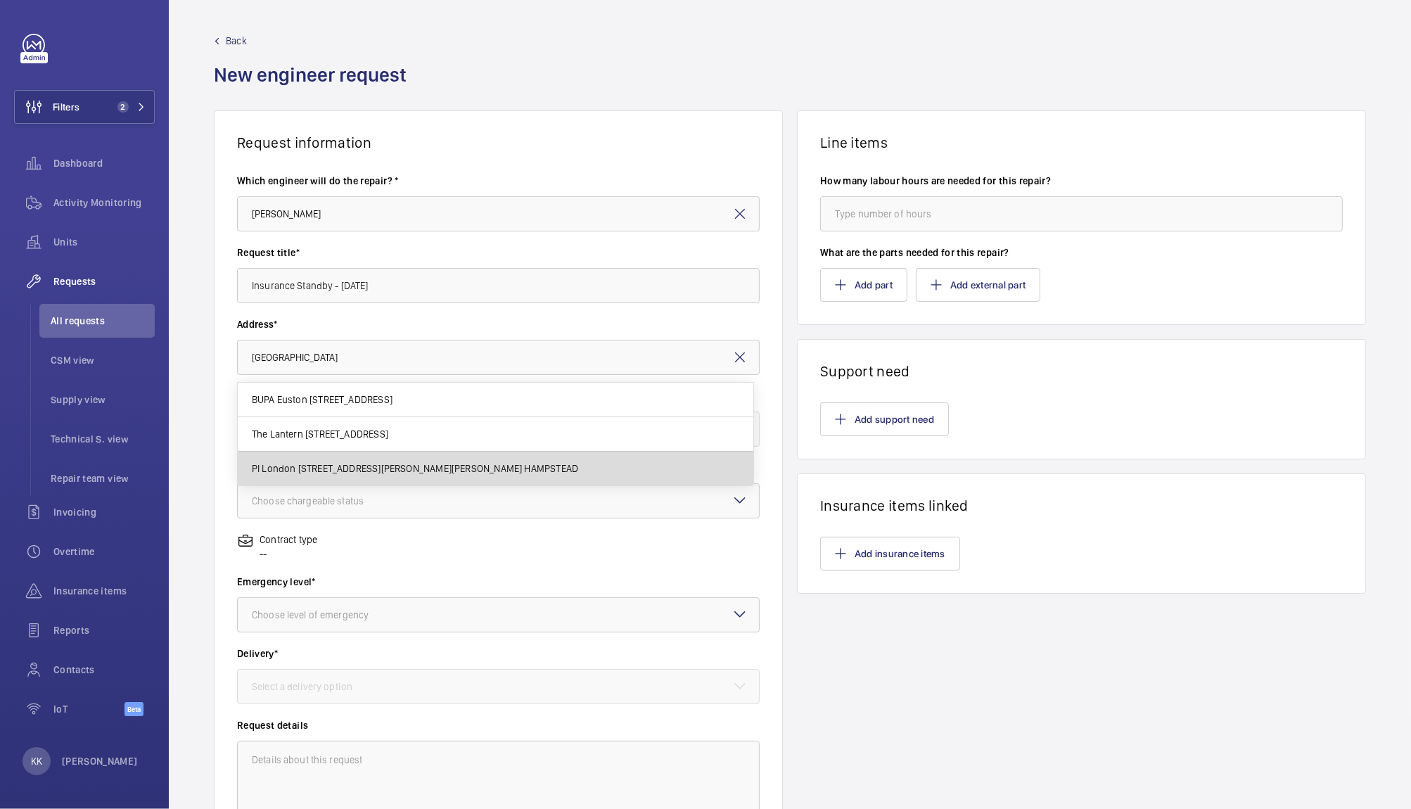
click at [292, 471] on span "PI London Hampstead Haverstock Hill, NW3 4RB HAMPSTEAD" at bounding box center [415, 468] width 326 height 14
type input "PI London Hampstead Haverstock Hill, NW3 4RB HAMPSTEAD"
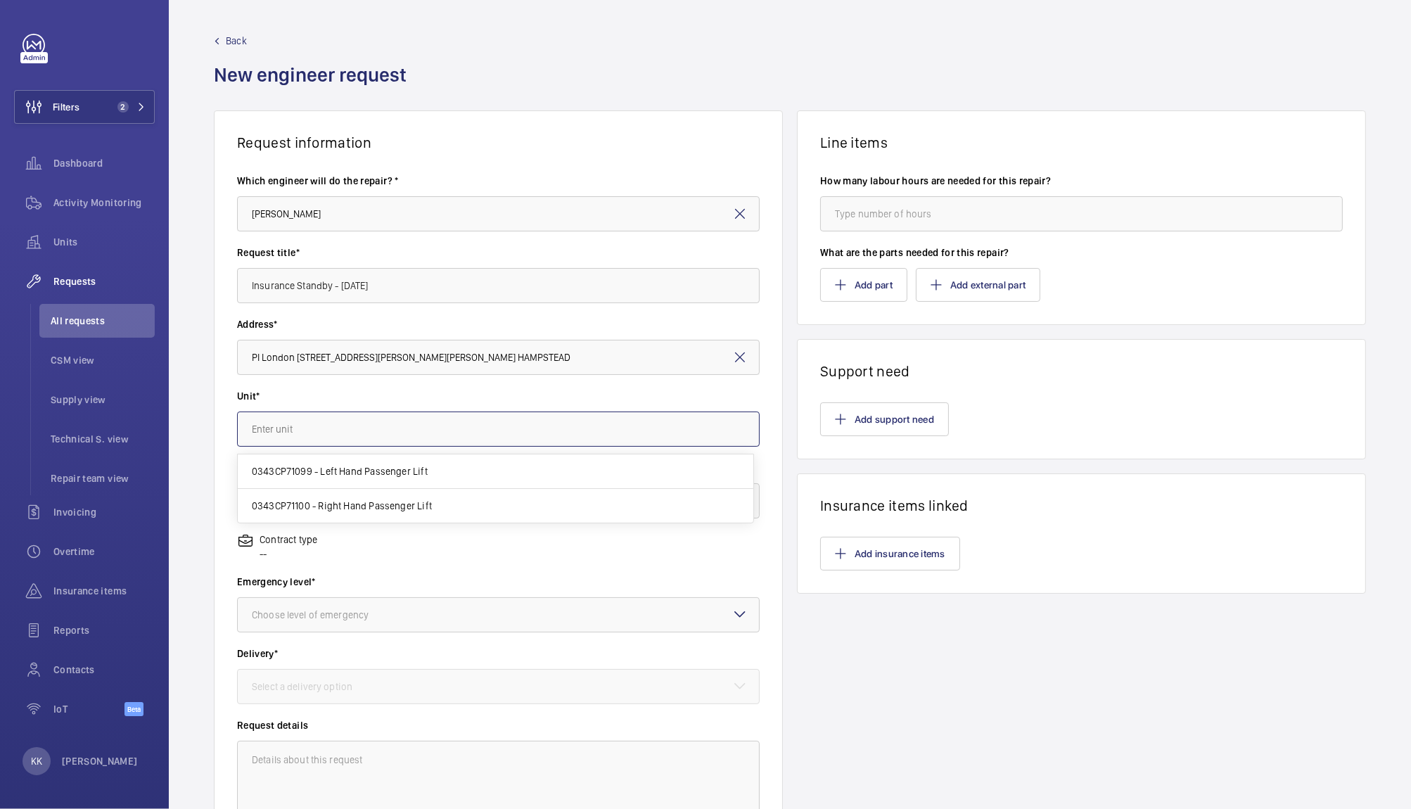
click at [295, 441] on input "text" at bounding box center [498, 428] width 522 height 35
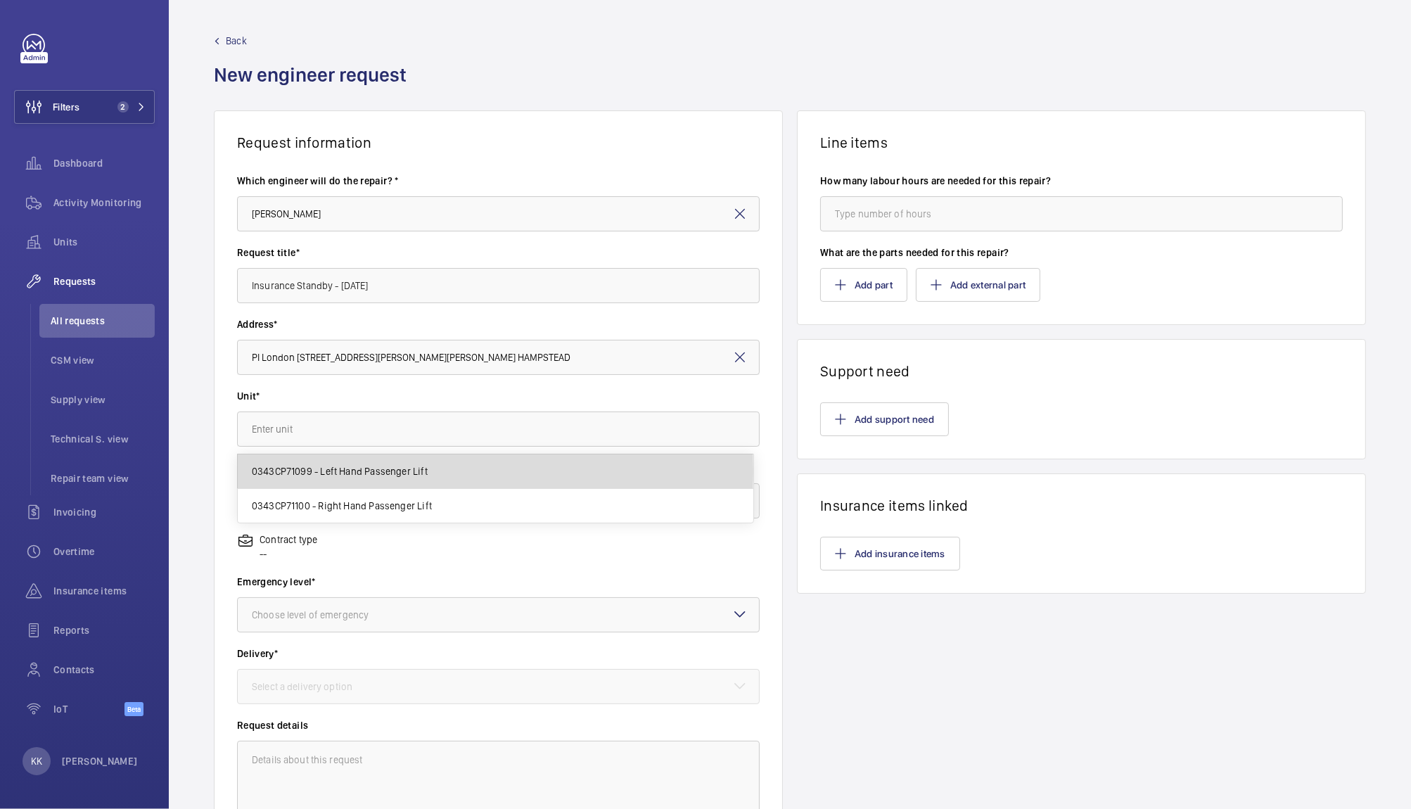
click at [333, 471] on span "0343CP71099 - Left Hand Passenger Lift" at bounding box center [340, 471] width 176 height 14
type input "0343CP71099 - Left Hand Passenger Lift"
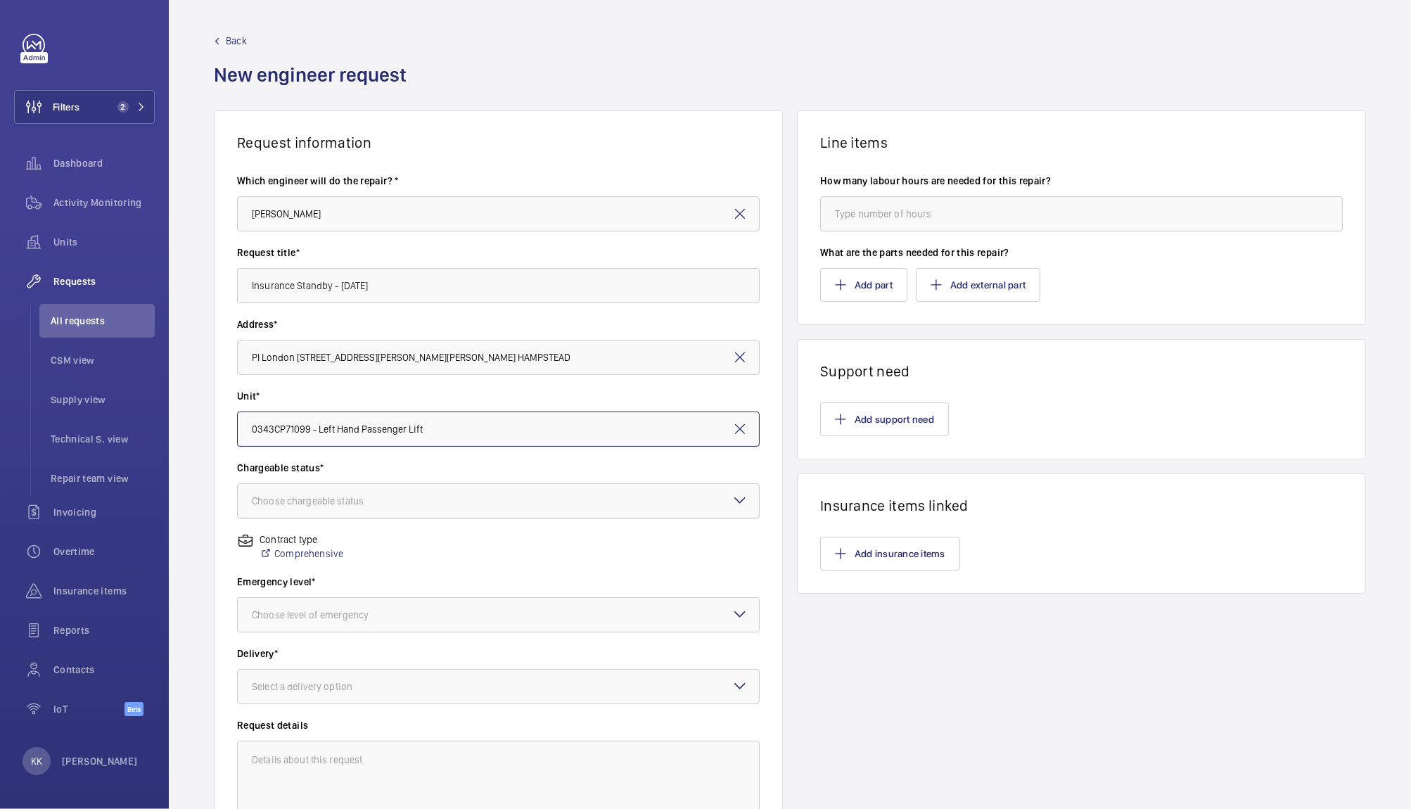
click at [314, 502] on div "Choose chargeable status" at bounding box center [325, 501] width 147 height 14
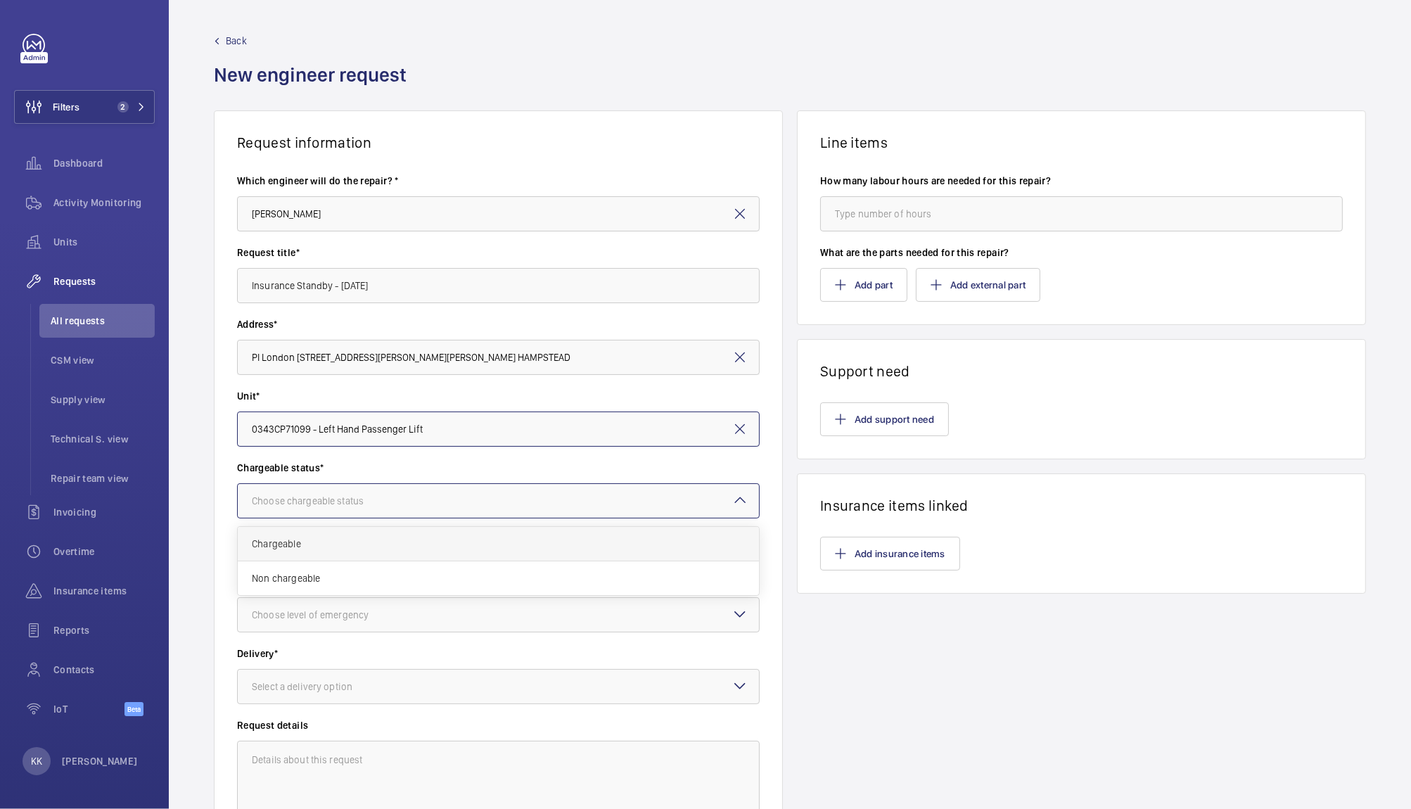
click at [309, 550] on span "Chargeable" at bounding box center [498, 544] width 493 height 14
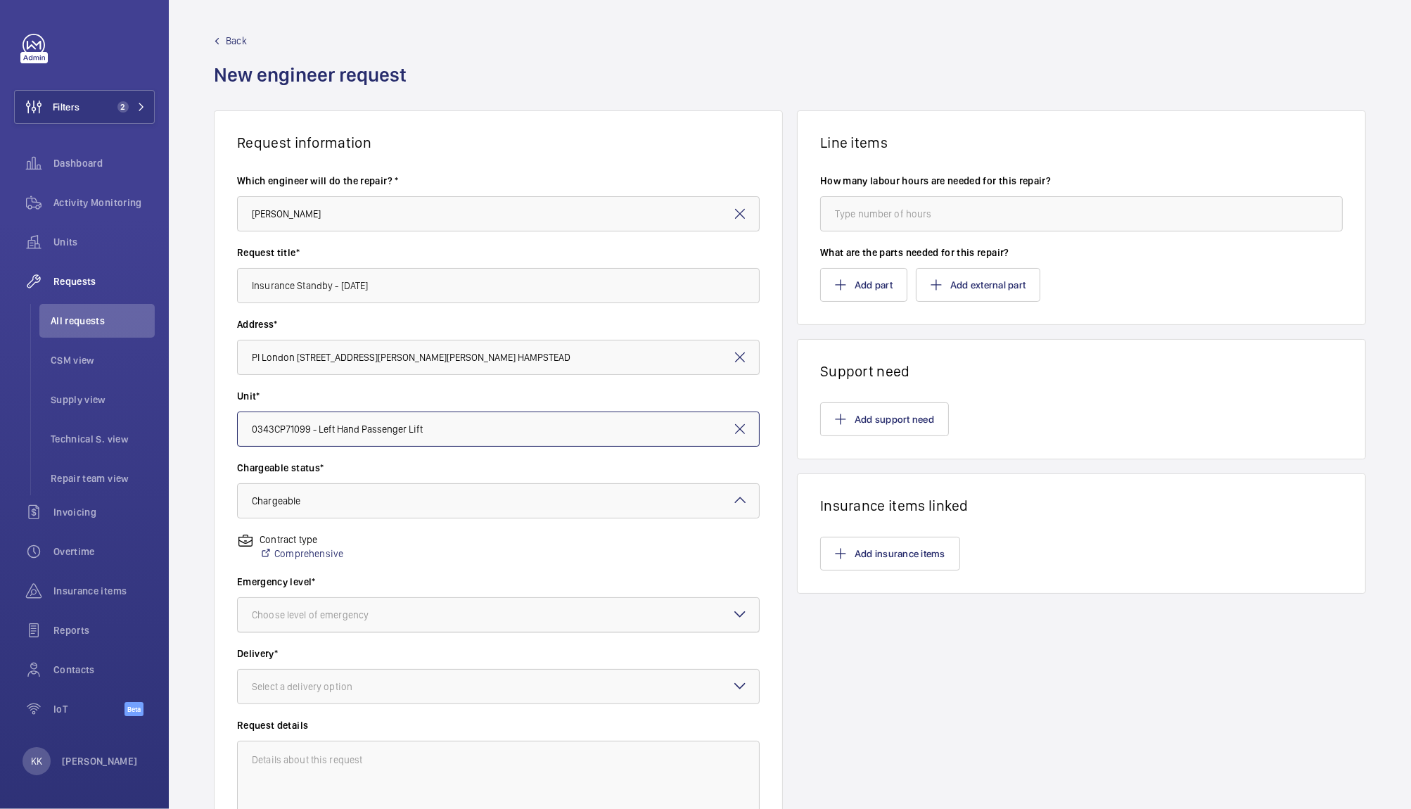
click at [297, 614] on div "Choose level of emergency" at bounding box center [328, 615] width 152 height 14
click at [276, 739] on div "Urgent" at bounding box center [498, 727] width 521 height 34
click at [288, 684] on div "Select a delivery option" at bounding box center [320, 686] width 136 height 14
click at [285, 765] on span "On site" at bounding box center [498, 764] width 493 height 14
drag, startPoint x: 192, startPoint y: 267, endPoint x: 115, endPoint y: 277, distance: 77.4
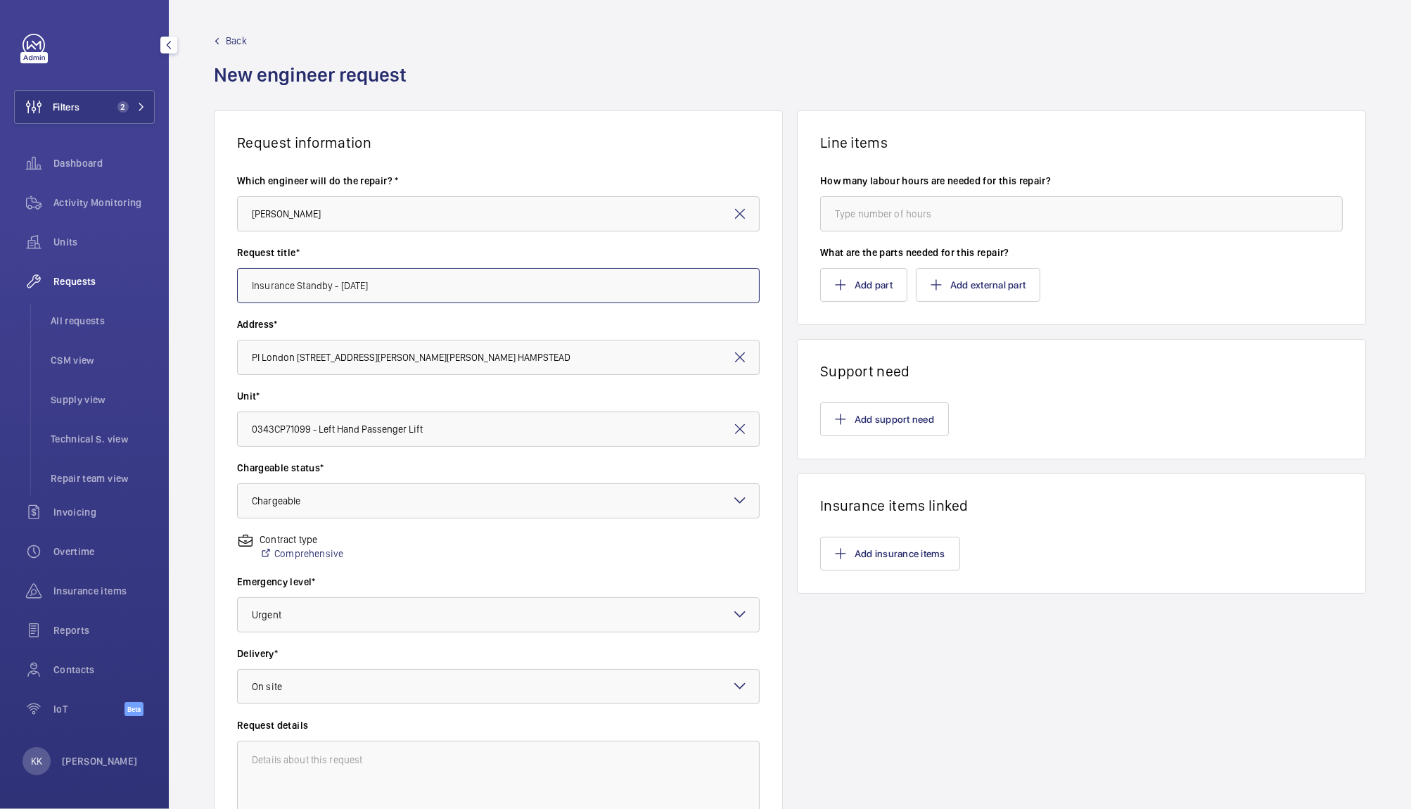
click at [115, 277] on mat-sidenav-content "Filters 2 Dashboard Activity Monitoring Units Requests All requests CSM view Su…" at bounding box center [705, 404] width 1411 height 809
click at [887, 205] on input "number" at bounding box center [1081, 213] width 522 height 35
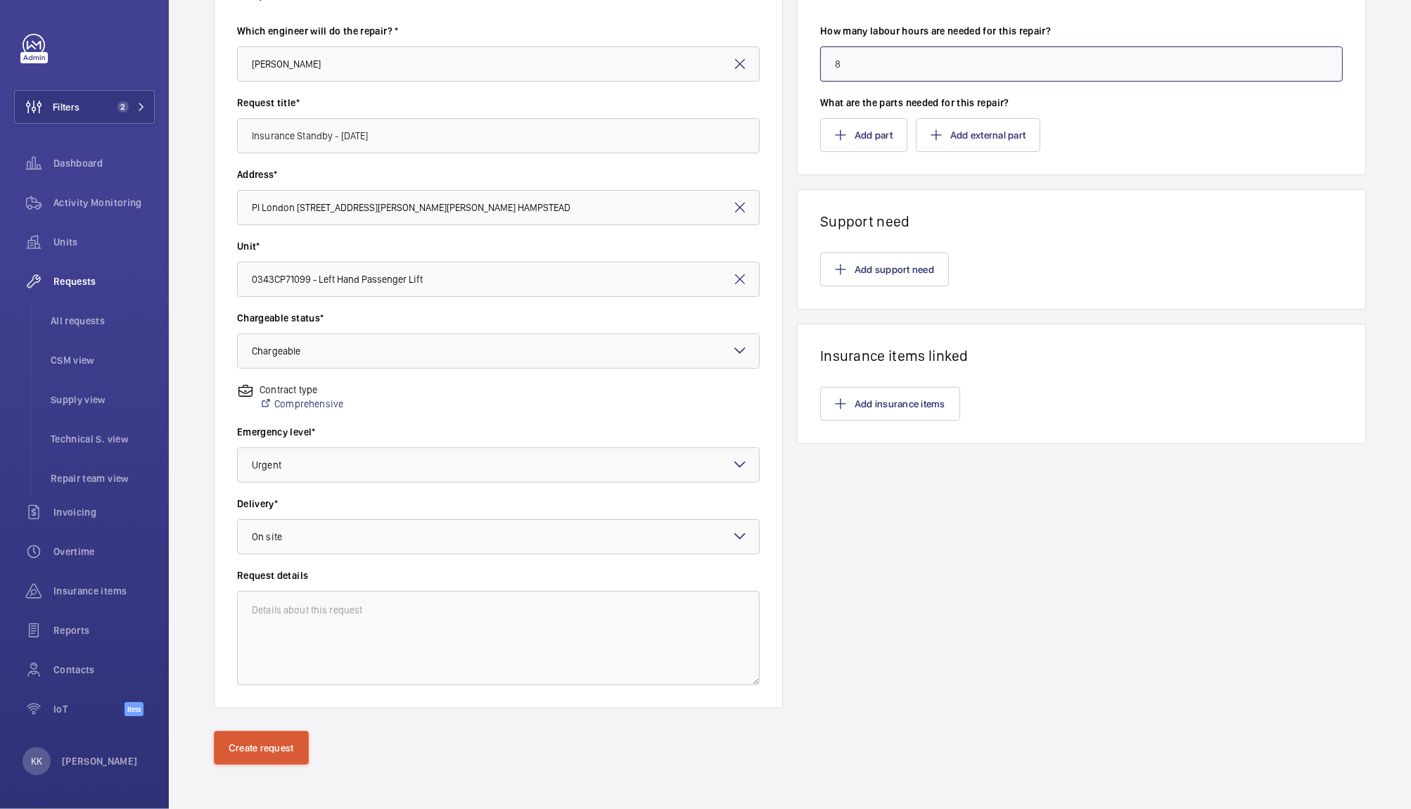
type input "8"
click at [276, 748] on button "Create request" at bounding box center [261, 748] width 95 height 34
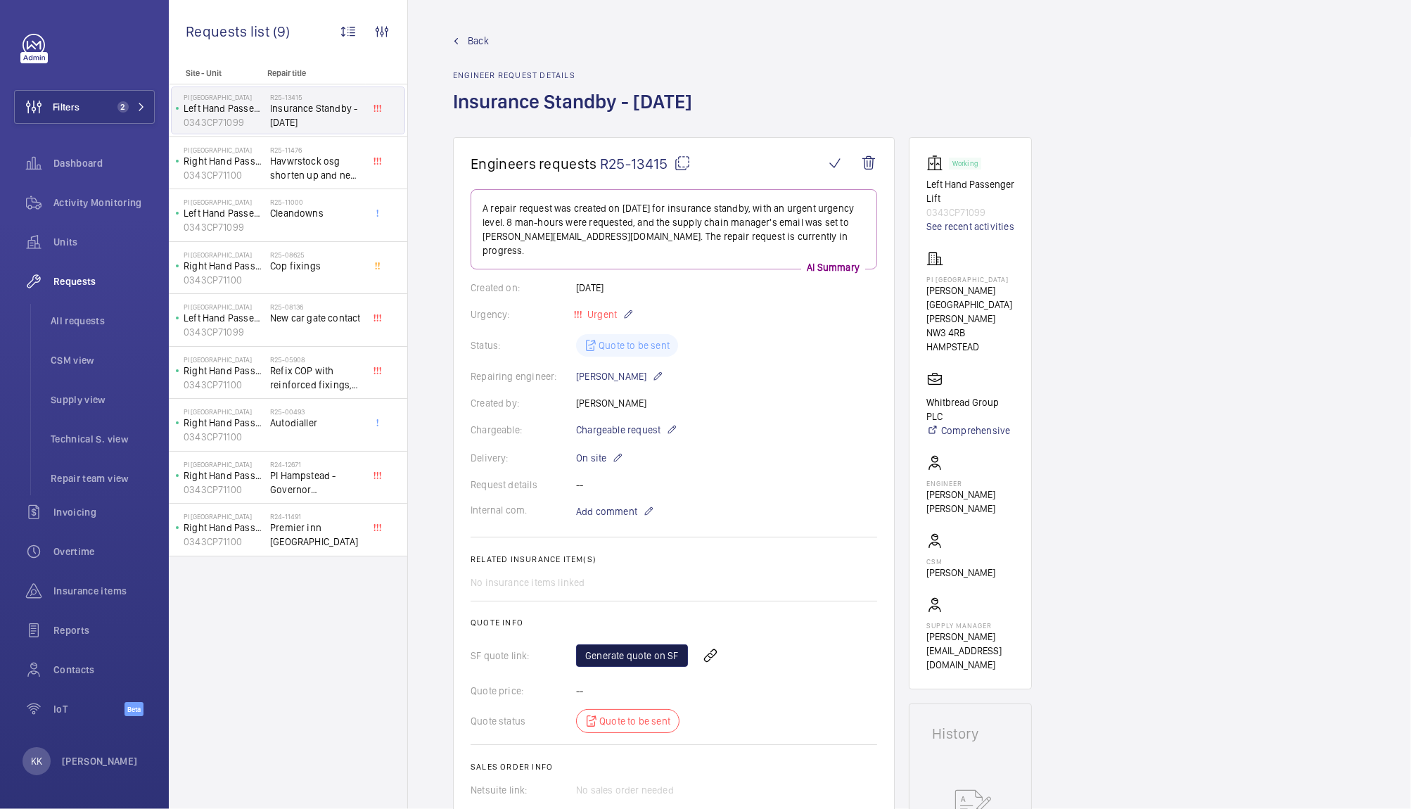
click at [630, 644] on link "Generate quote on SF" at bounding box center [632, 655] width 112 height 23
drag, startPoint x: 821, startPoint y: 106, endPoint x: 428, endPoint y: 108, distance: 392.4
click at [428, 108] on wm-front-admin-header "Back Engineer request details Insurance Standby - Friday 10th October" at bounding box center [909, 68] width 1003 height 137
copy h1 "Insurance Standby - Friday 10th October"
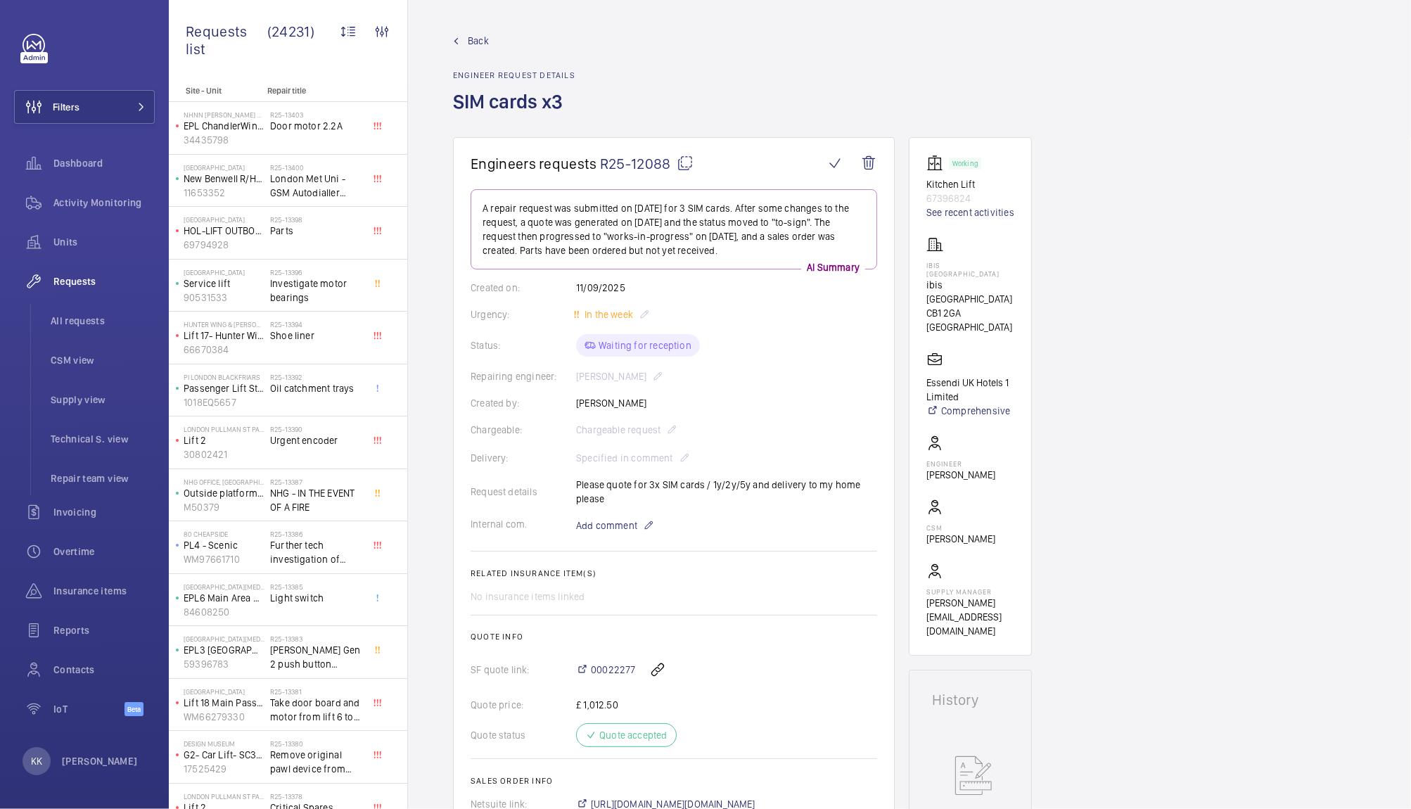
click at [641, 160] on span "R25-12088" at bounding box center [647, 164] width 94 height 18
